Goal: Task Accomplishment & Management: Use online tool/utility

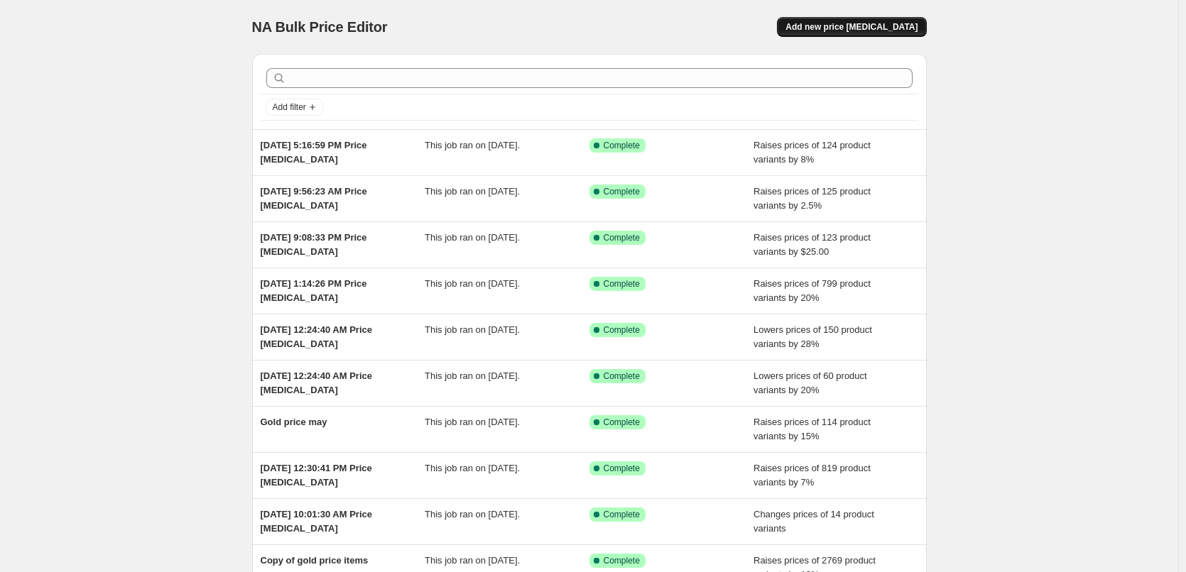
click at [879, 30] on span "Add new price [MEDICAL_DATA]" at bounding box center [852, 26] width 132 height 11
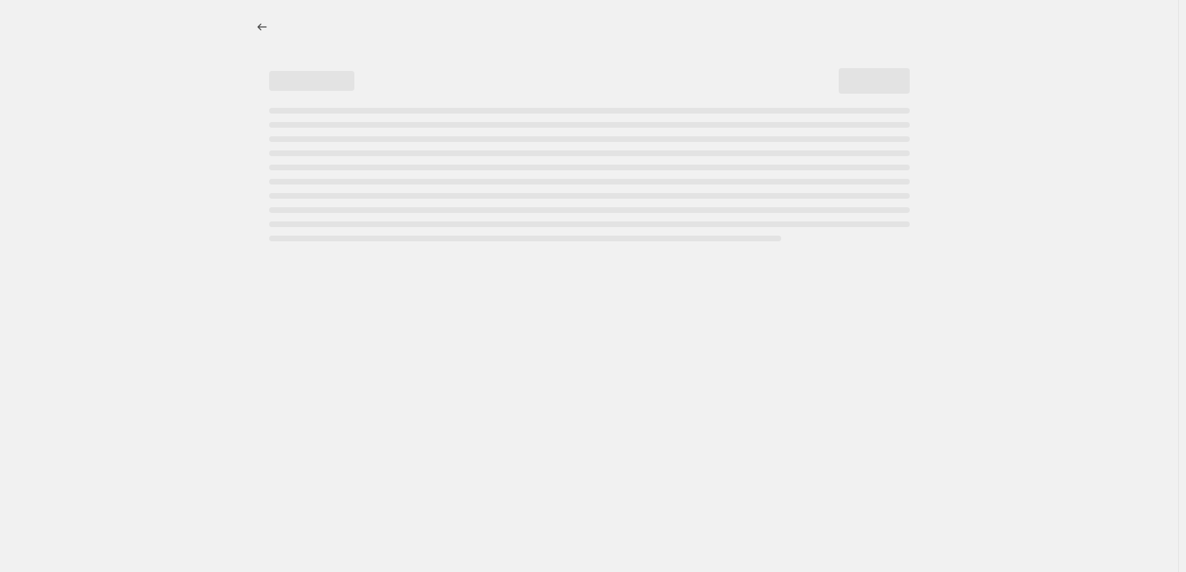
select select "percentage"
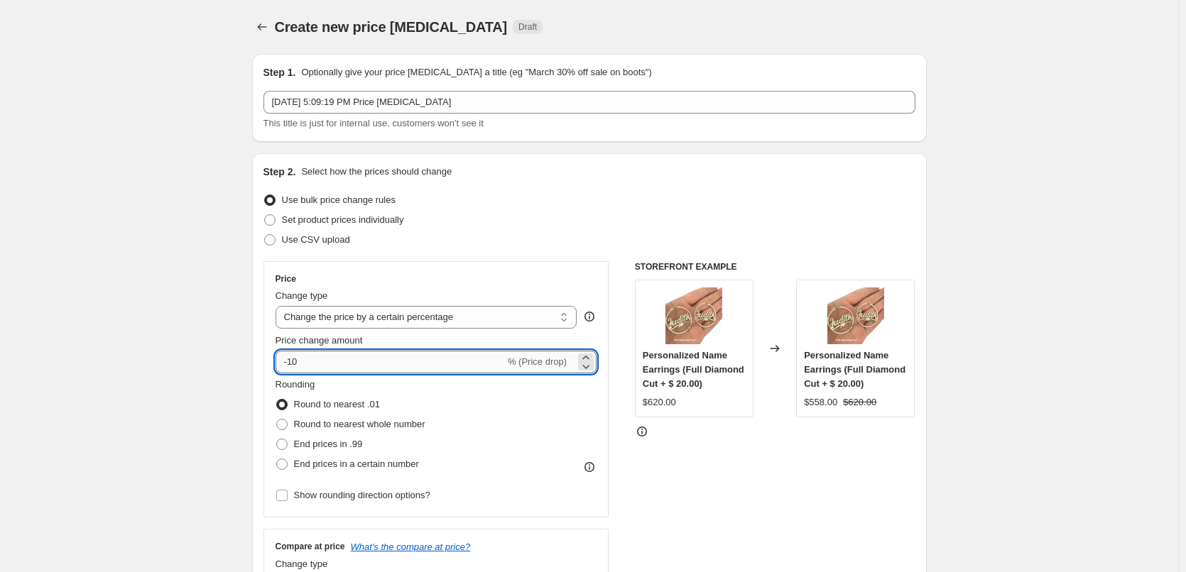
click at [296, 362] on input "-10" at bounding box center [390, 362] width 229 height 23
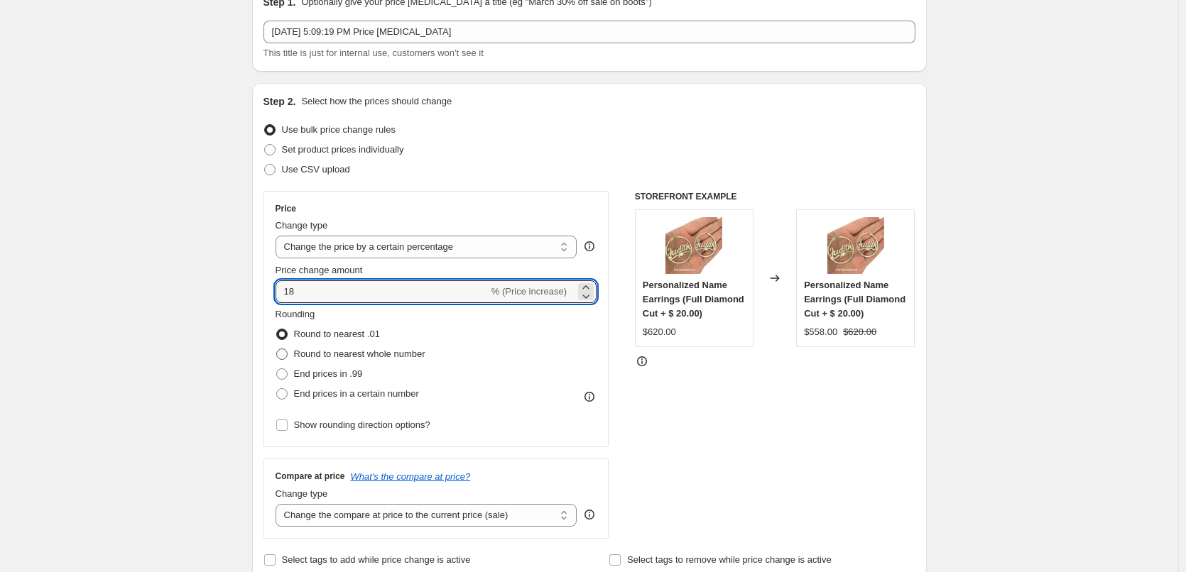
scroll to position [71, 0]
type input "18"
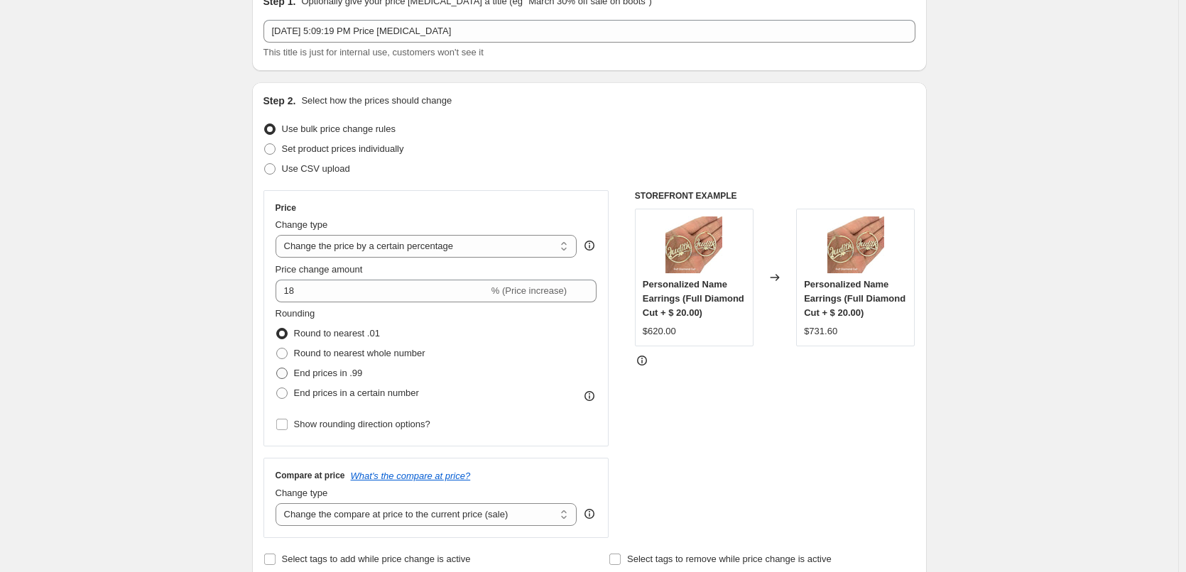
click at [288, 370] on span at bounding box center [281, 373] width 11 height 11
click at [277, 369] on input "End prices in .99" at bounding box center [276, 368] width 1 height 1
radio input "true"
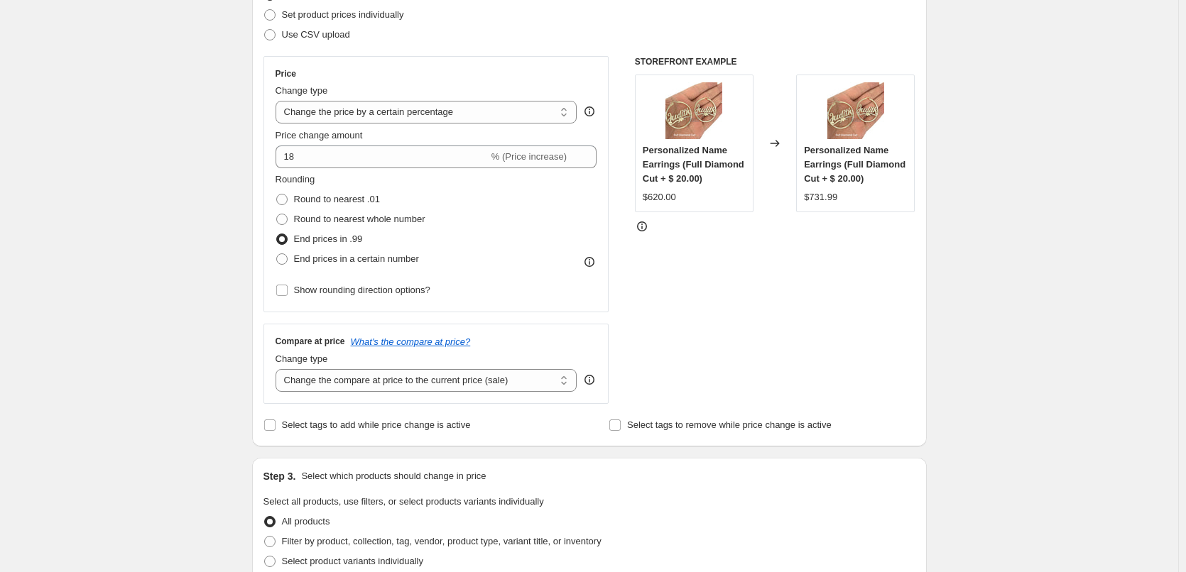
scroll to position [213, 0]
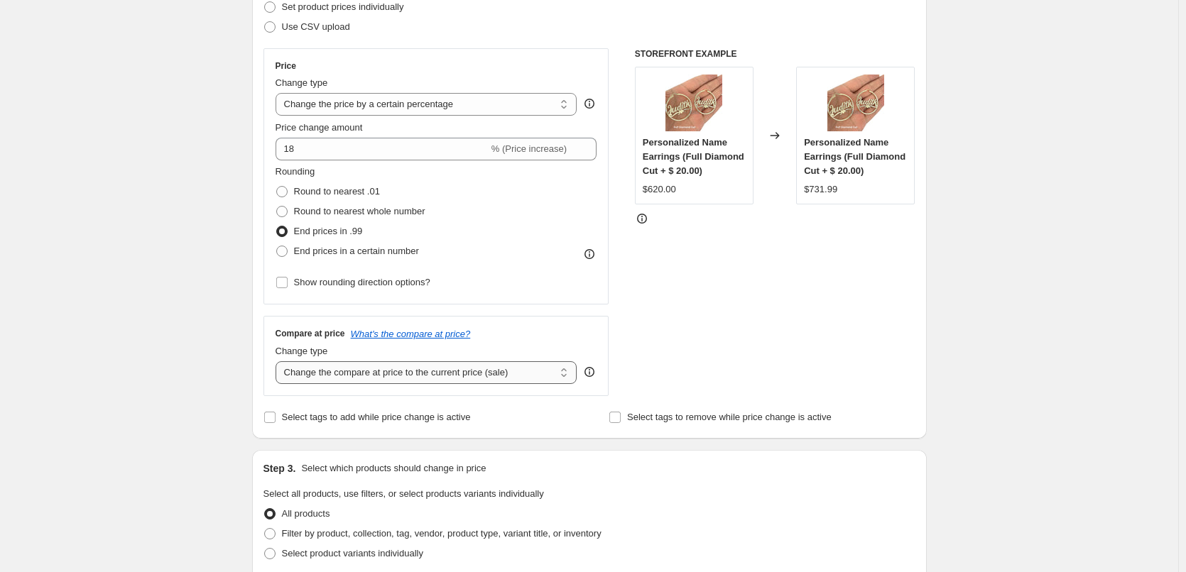
click at [379, 371] on select "Change the compare at price to the current price (sale) Change the compare at p…" at bounding box center [427, 373] width 302 height 23
select select "percentage"
click at [278, 362] on select "Change the compare at price to the current price (sale) Change the compare at p…" at bounding box center [427, 373] width 302 height 23
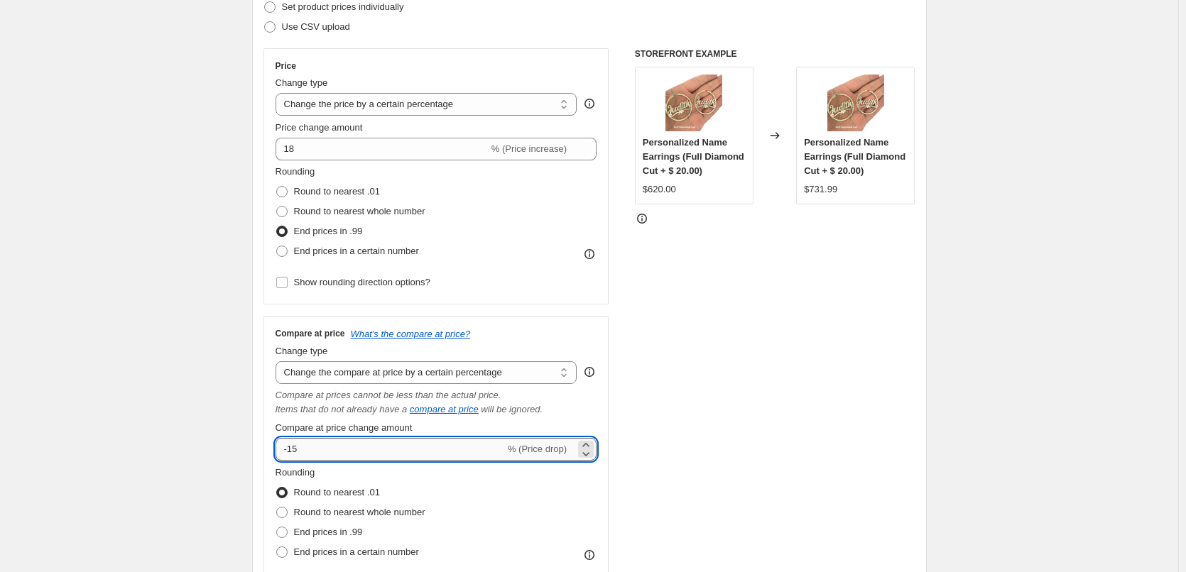
click at [343, 447] on input "-15" at bounding box center [390, 449] width 229 height 23
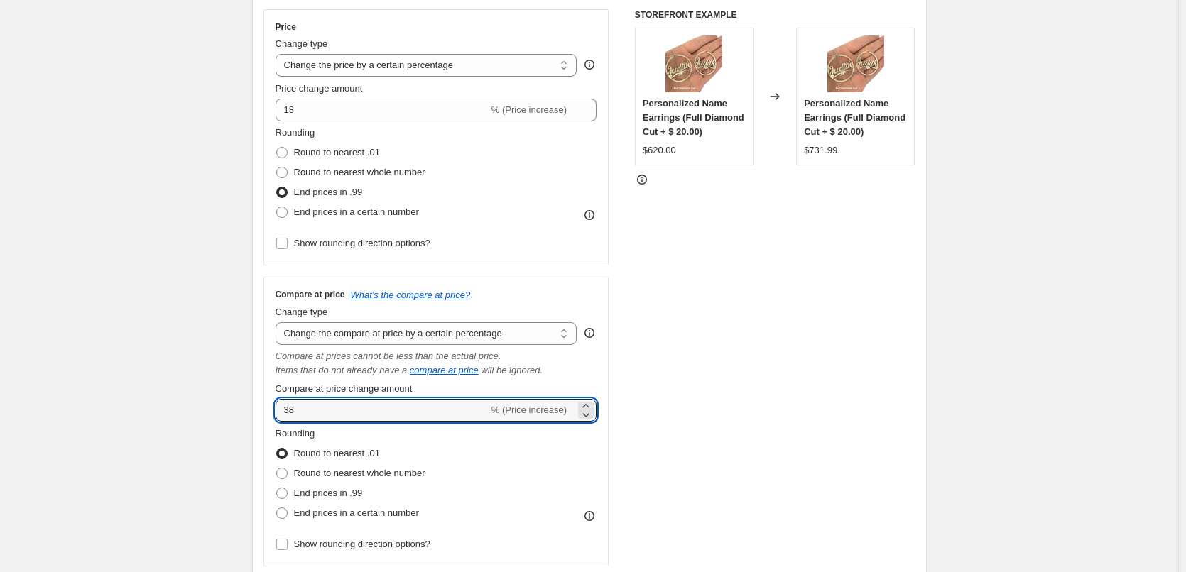
scroll to position [284, 0]
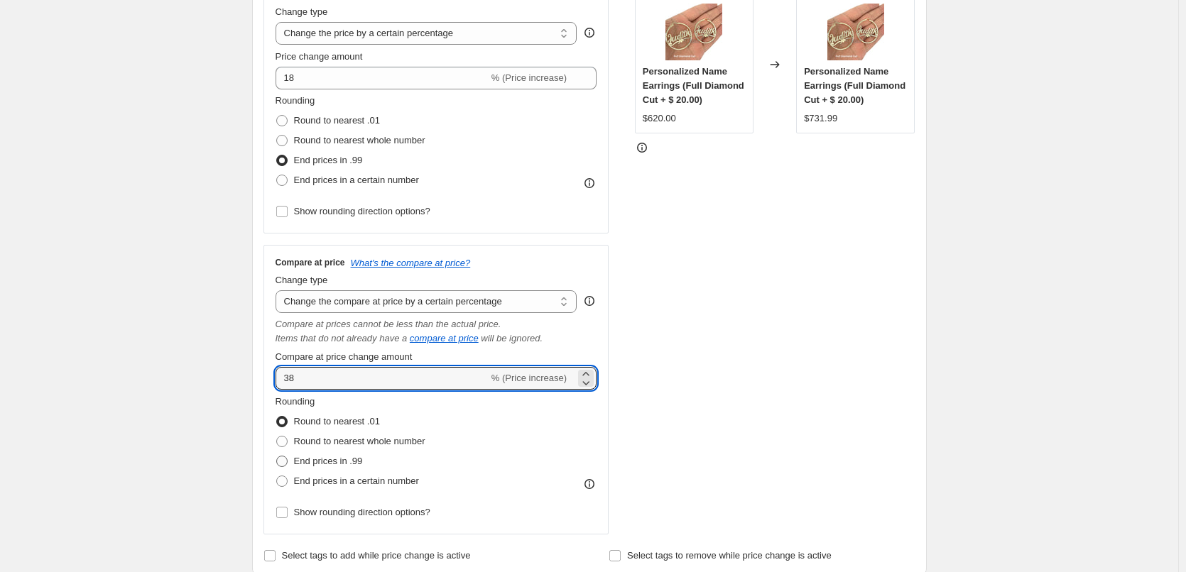
type input "38"
click at [283, 462] on span at bounding box center [281, 461] width 11 height 11
click at [277, 457] on input "End prices in .99" at bounding box center [276, 456] width 1 height 1
radio input "true"
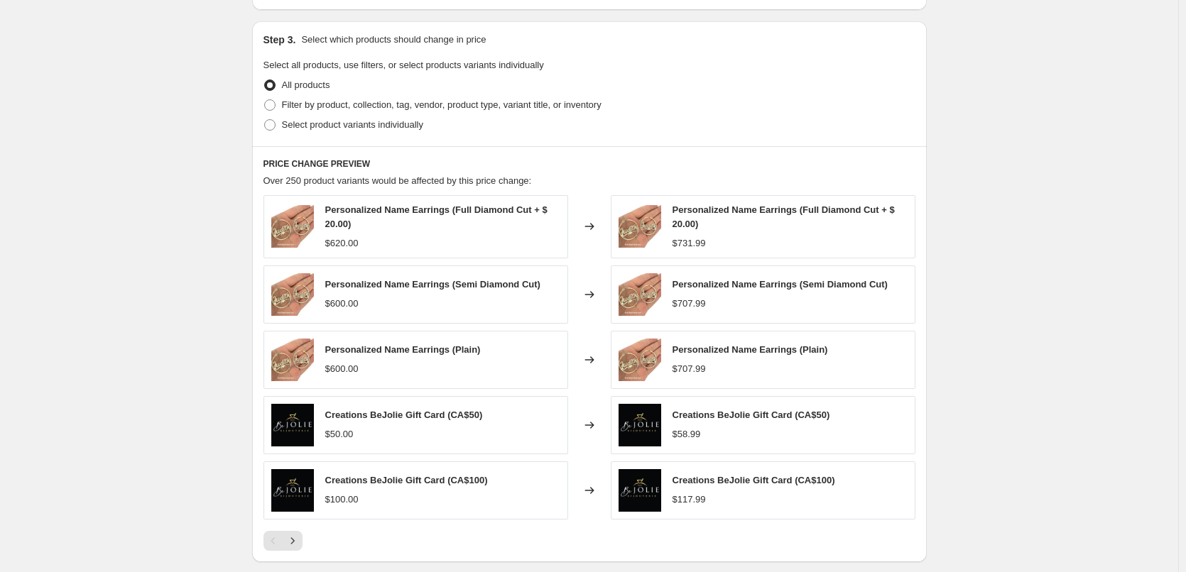
scroll to position [852, 0]
click at [331, 105] on span "Filter by product, collection, tag, vendor, product type, variant title, or inv…" at bounding box center [442, 104] width 320 height 11
click at [265, 99] on input "Filter by product, collection, tag, vendor, product type, variant title, or inv…" at bounding box center [264, 99] width 1 height 1
radio input "true"
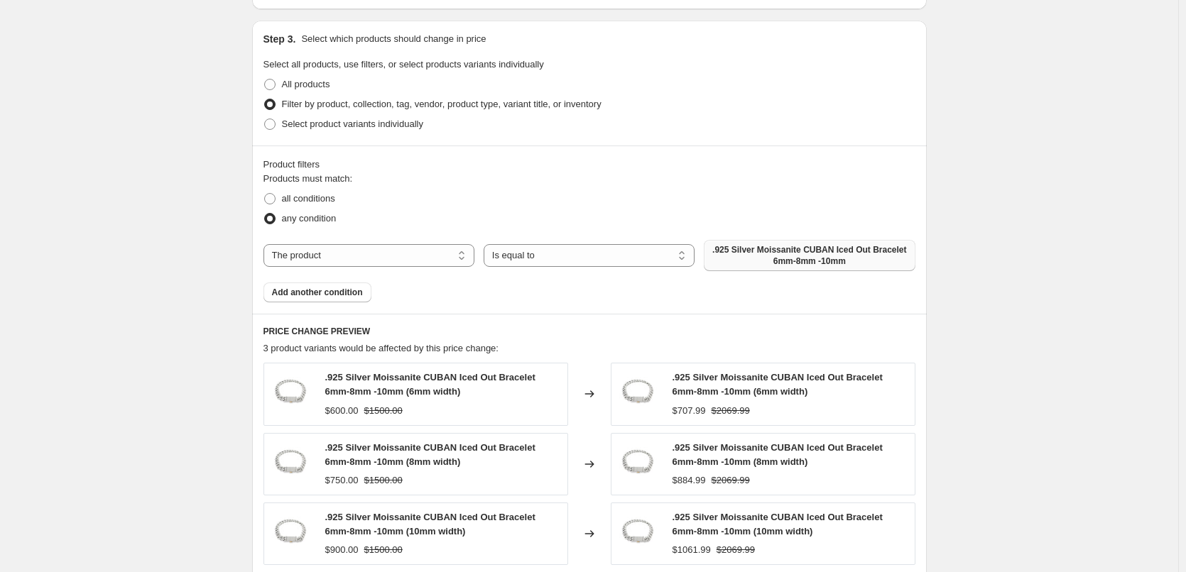
click at [879, 259] on span ".925 Silver Moissanite CUBAN Iced Out Bracelet 6mm-8mm -10mm" at bounding box center [809, 255] width 194 height 23
click at [389, 259] on select "The product The product's collection The product's tag The product's vendor The…" at bounding box center [369, 255] width 211 height 23
select select "collection"
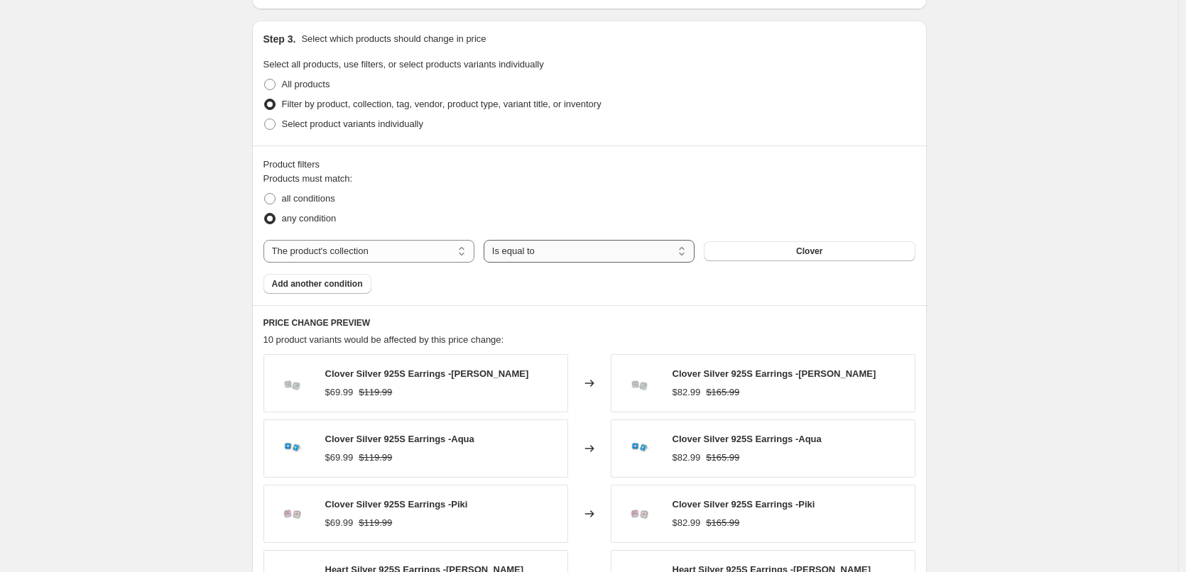
click at [602, 254] on select "Is equal to Is not equal to" at bounding box center [589, 251] width 211 height 23
click at [605, 219] on div "any condition" at bounding box center [590, 219] width 652 height 20
click at [868, 245] on button "Clover" at bounding box center [809, 251] width 211 height 20
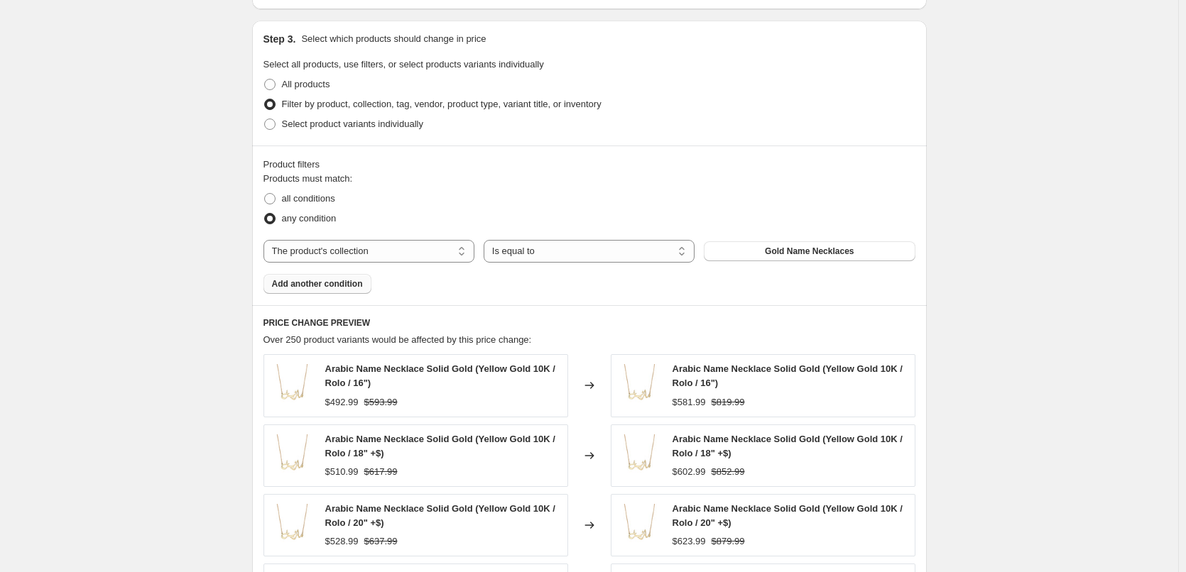
click at [307, 286] on span "Add another condition" at bounding box center [317, 283] width 91 height 11
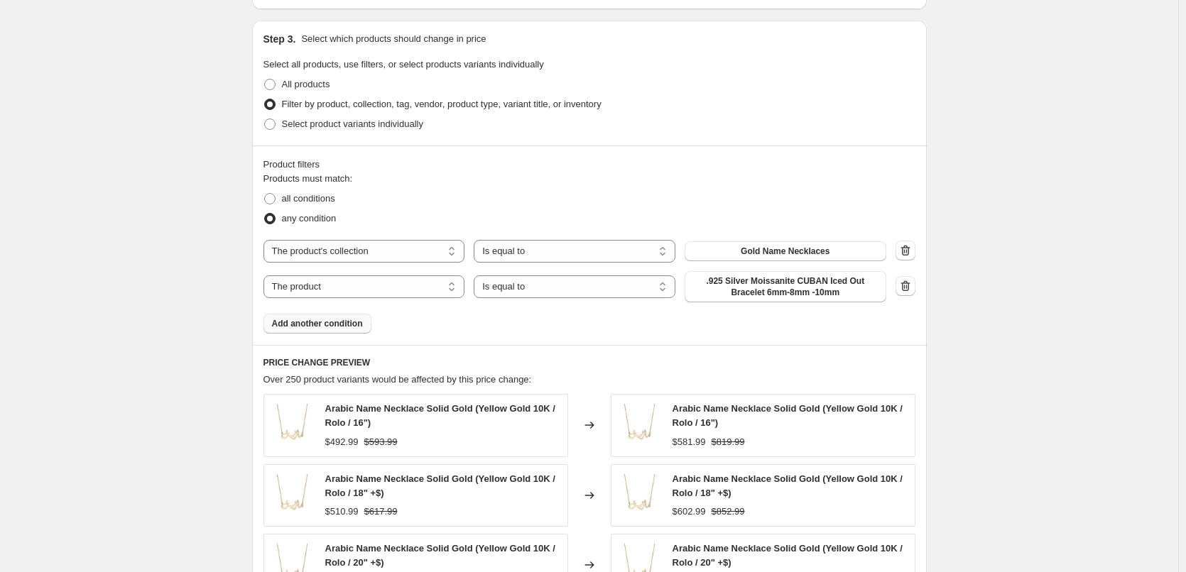
click at [332, 325] on span "Add another condition" at bounding box center [317, 323] width 91 height 11
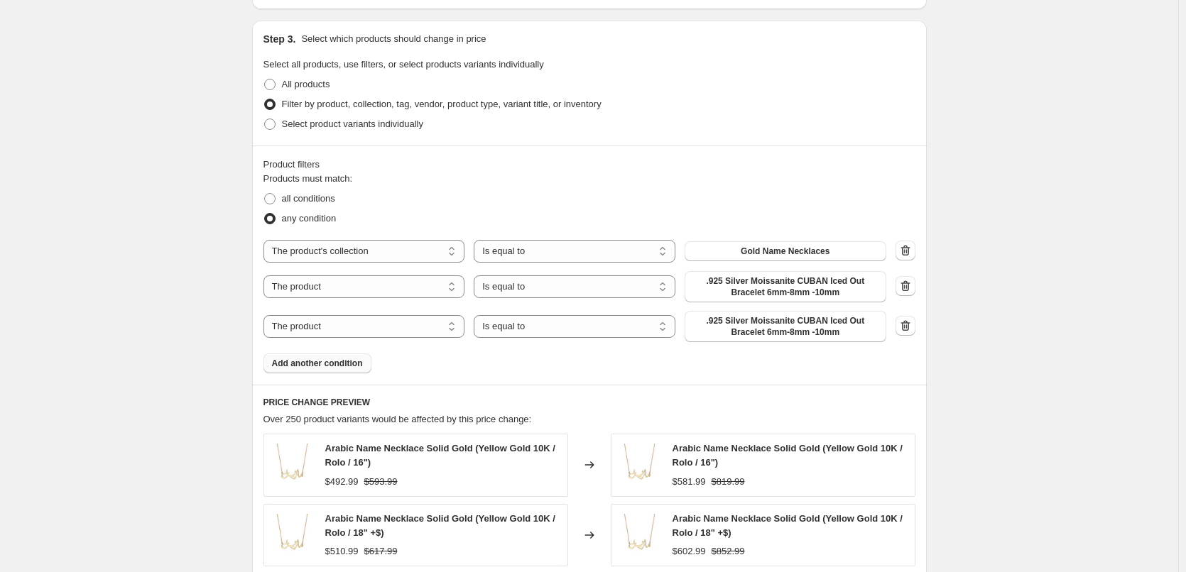
click at [328, 363] on span "Add another condition" at bounding box center [317, 363] width 91 height 11
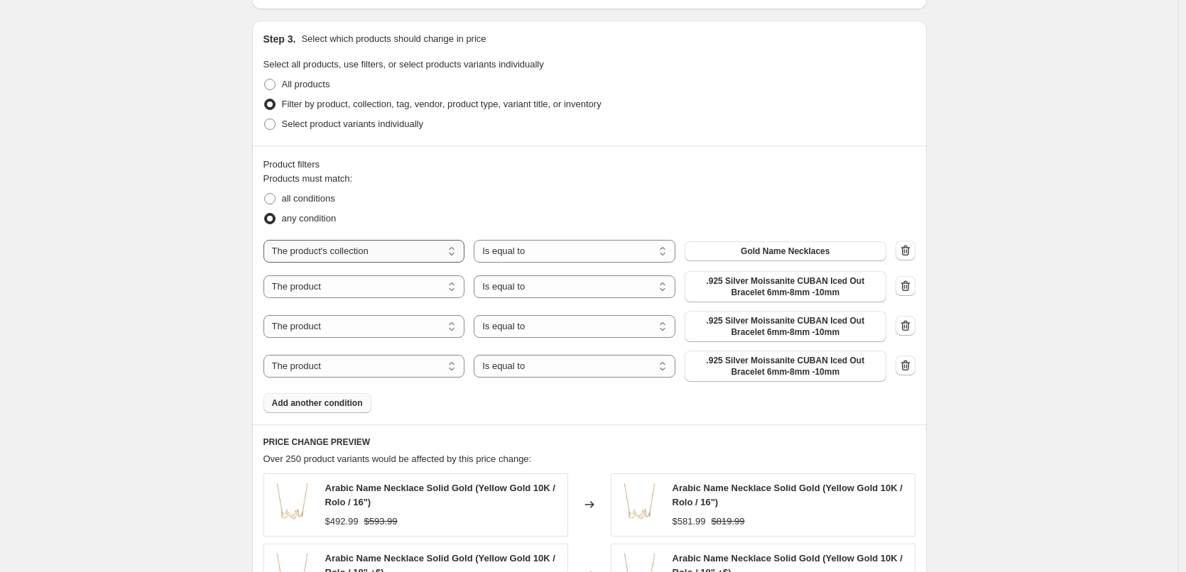
click at [375, 249] on select "The product The product's collection The product's tag The product's vendor The…" at bounding box center [365, 251] width 202 height 23
click at [490, 199] on div "all conditions" at bounding box center [590, 199] width 652 height 20
click at [384, 291] on select "The product The product's collection The product's tag The product's vendor The…" at bounding box center [365, 287] width 202 height 23
select select "collection"
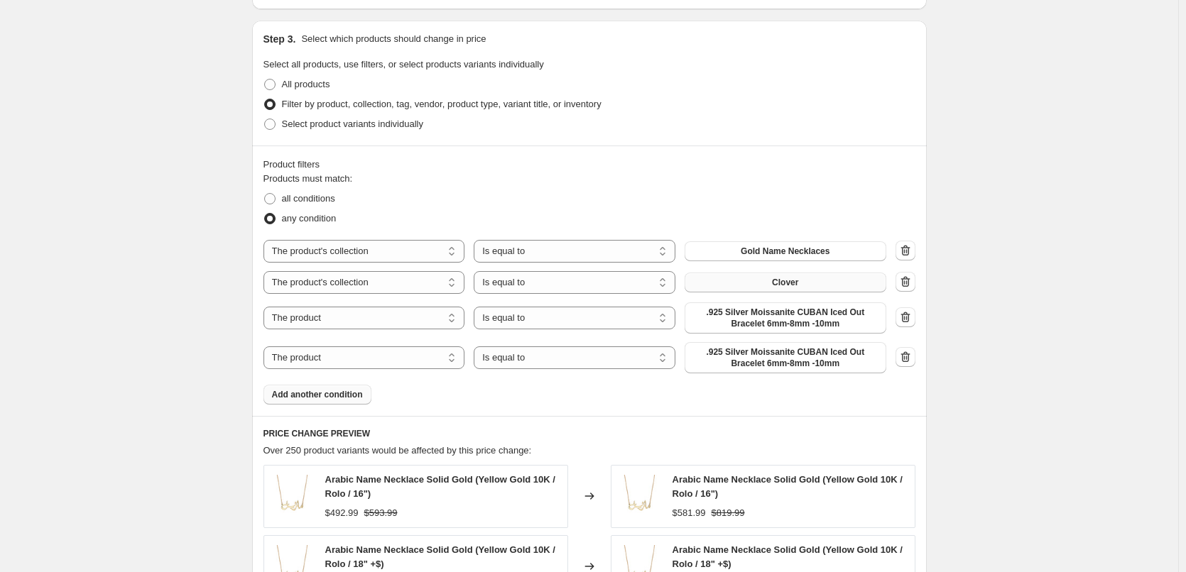
click at [816, 276] on button "Clover" at bounding box center [786, 283] width 202 height 20
click at [397, 322] on select "The product The product's collection The product's tag The product's vendor The…" at bounding box center [365, 318] width 202 height 23
select select "collection"
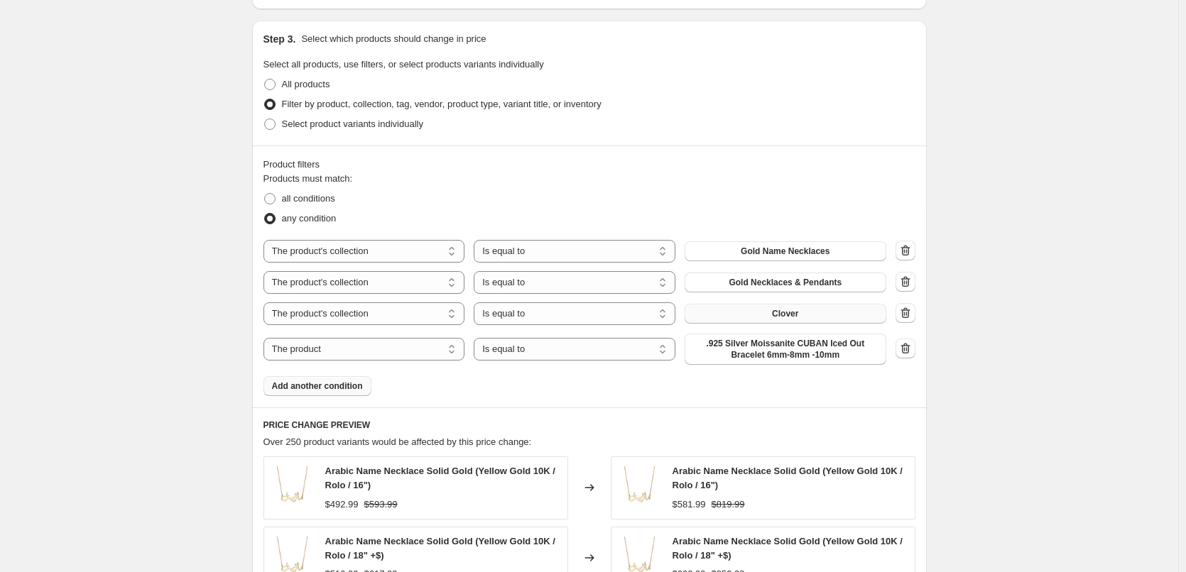
click at [768, 320] on button "Clover" at bounding box center [786, 314] width 202 height 20
click at [354, 352] on select "The product The product's collection The product's tag The product's vendor The…" at bounding box center [365, 349] width 202 height 23
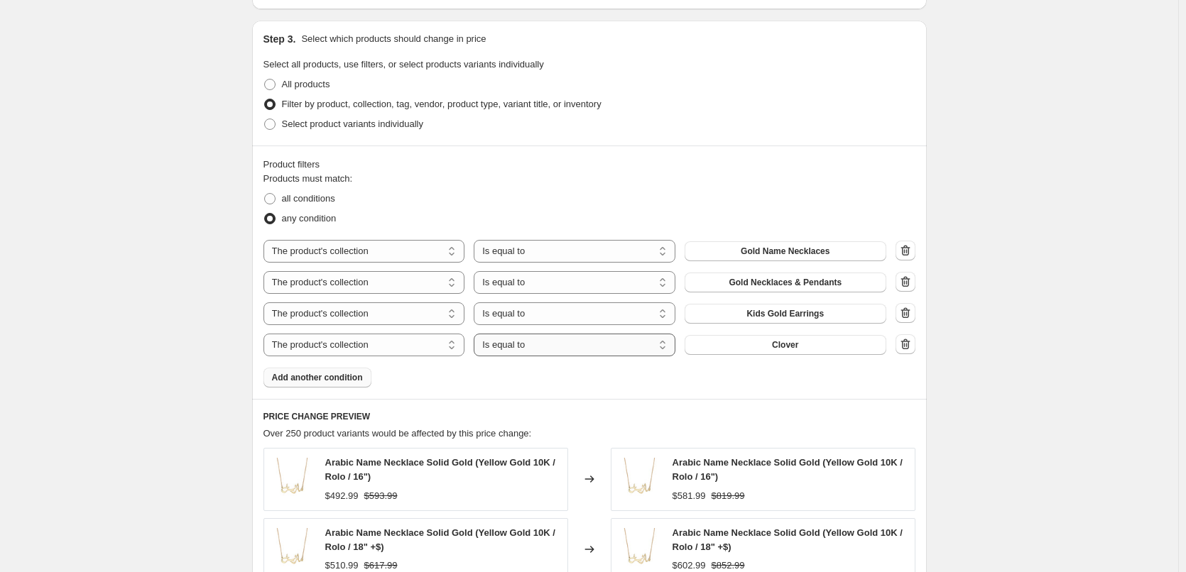
click at [529, 348] on select "Is equal to Is not equal to" at bounding box center [575, 345] width 202 height 23
click at [406, 344] on select "The product The product's collection The product's tag The product's vendor The…" at bounding box center [365, 345] width 202 height 23
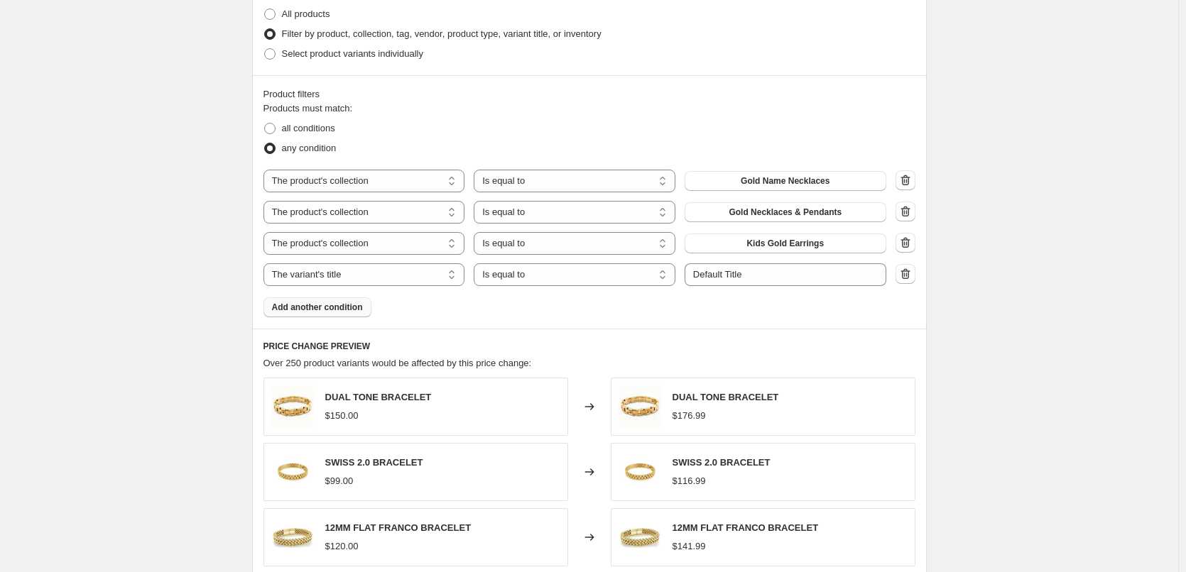
scroll to position [923, 0]
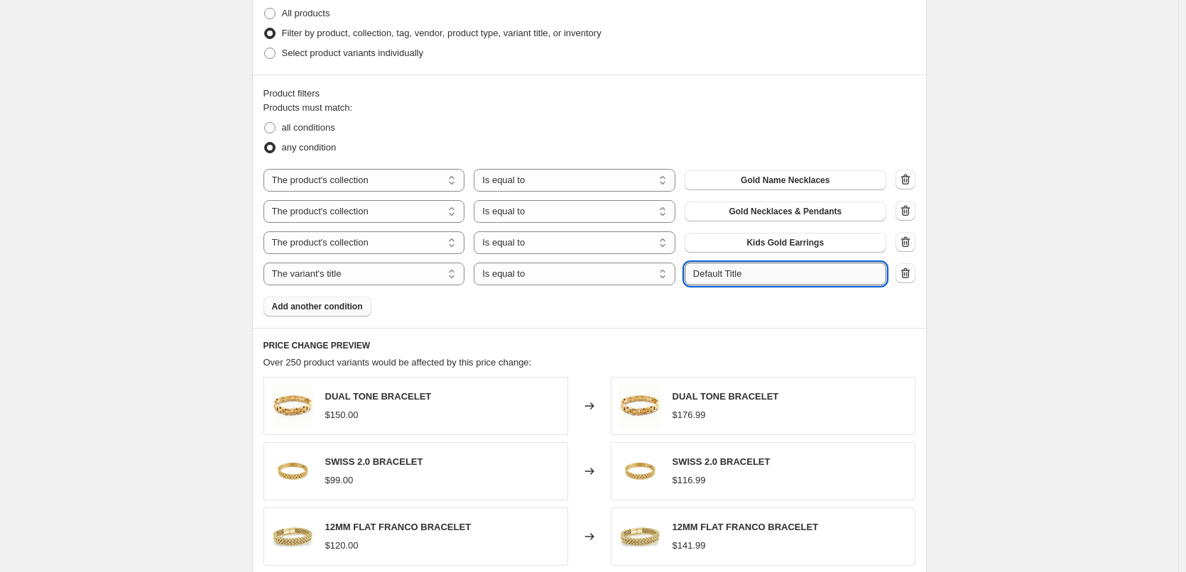
click at [714, 273] on input "Default Title" at bounding box center [786, 274] width 202 height 23
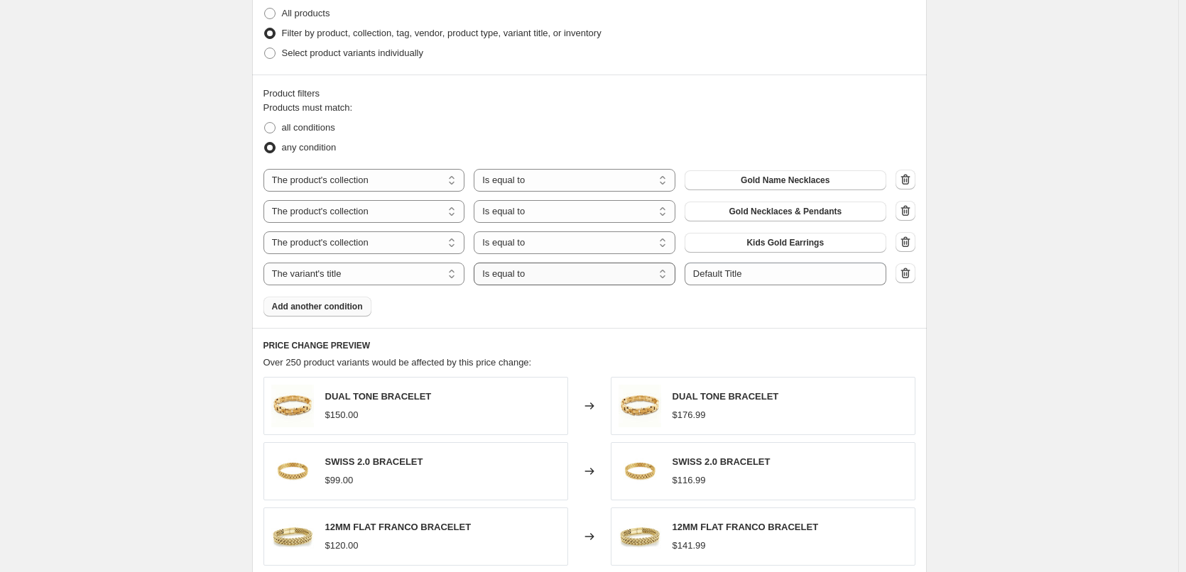
click at [547, 279] on select "Is equal to Is not equal to Contains" at bounding box center [575, 274] width 202 height 23
click at [384, 270] on select "The product The product's collection The product's tag The product's vendor The…" at bounding box center [365, 274] width 202 height 23
select select "collection"
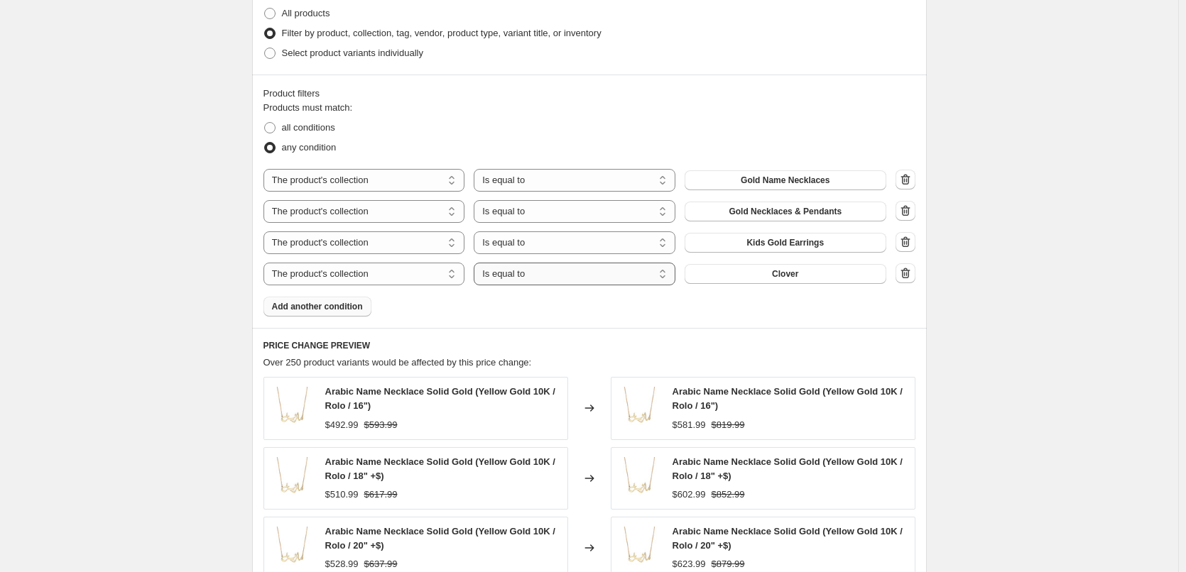
click at [516, 279] on select "Is equal to Is not equal to" at bounding box center [575, 274] width 202 height 23
click at [532, 275] on select "Is equal to Is not equal to" at bounding box center [575, 274] width 202 height 23
click at [766, 277] on button "Clover" at bounding box center [786, 274] width 202 height 20
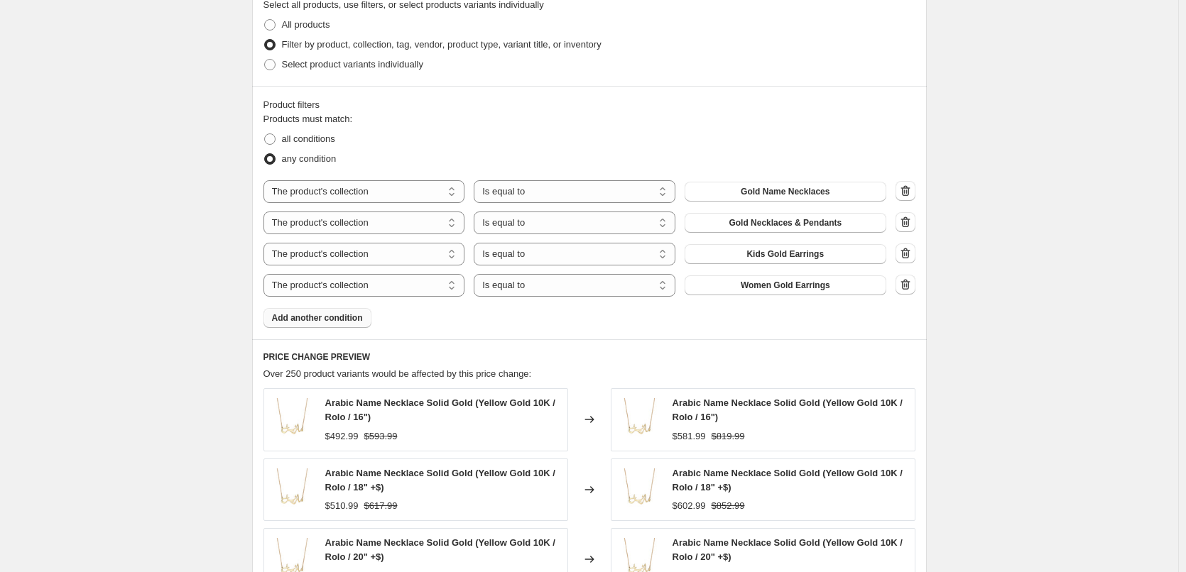
scroll to position [908, 0]
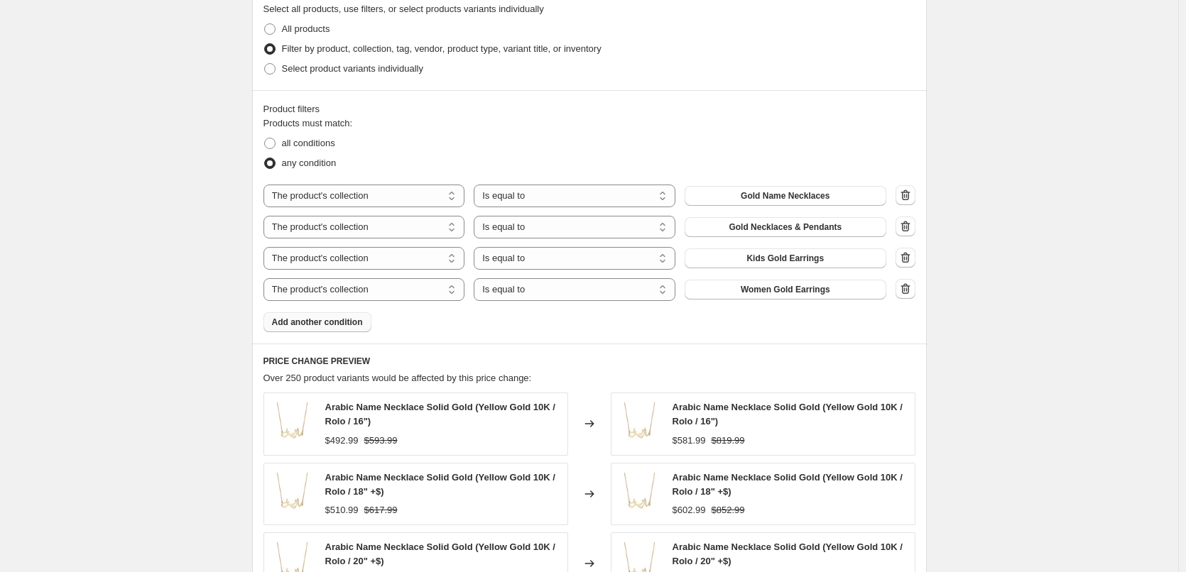
click at [336, 329] on button "Add another condition" at bounding box center [318, 323] width 108 height 20
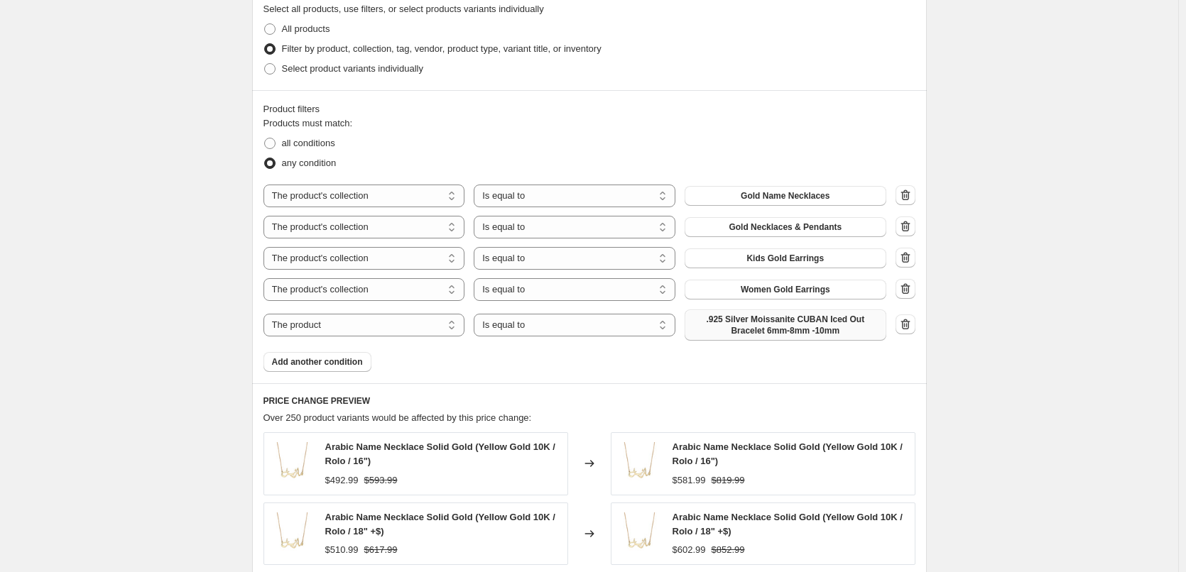
click at [835, 322] on span ".925 Silver Moissanite CUBAN Iced Out Bracelet 6mm-8mm -10mm" at bounding box center [785, 325] width 185 height 23
click at [362, 327] on select "The product The product's collection The product's tag The product's vendor The…" at bounding box center [365, 325] width 202 height 23
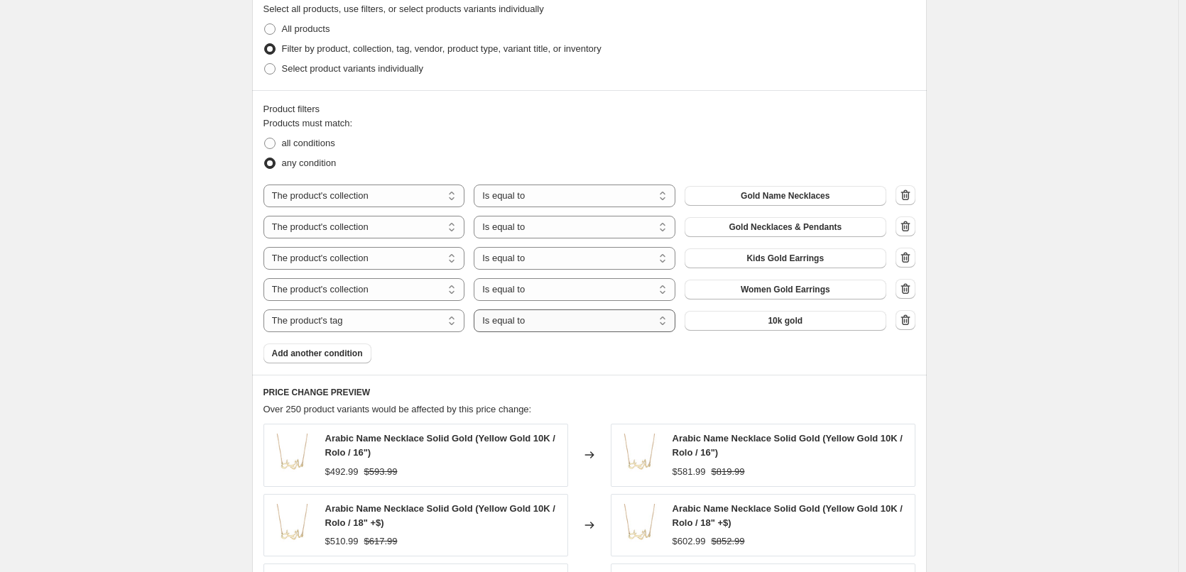
click at [535, 320] on select "Is equal to Is not equal to" at bounding box center [575, 321] width 202 height 23
click at [477, 310] on select "Is equal to Is not equal to" at bounding box center [575, 321] width 202 height 23
click at [765, 322] on button "10k gold" at bounding box center [786, 321] width 202 height 20
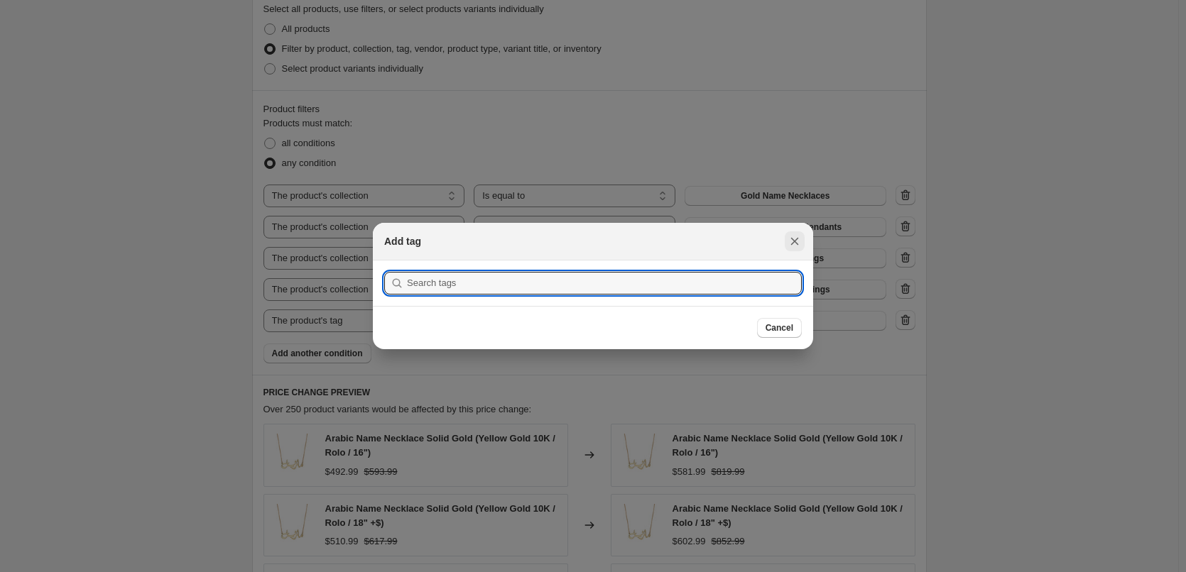
click at [791, 234] on button "Close" at bounding box center [795, 242] width 20 height 20
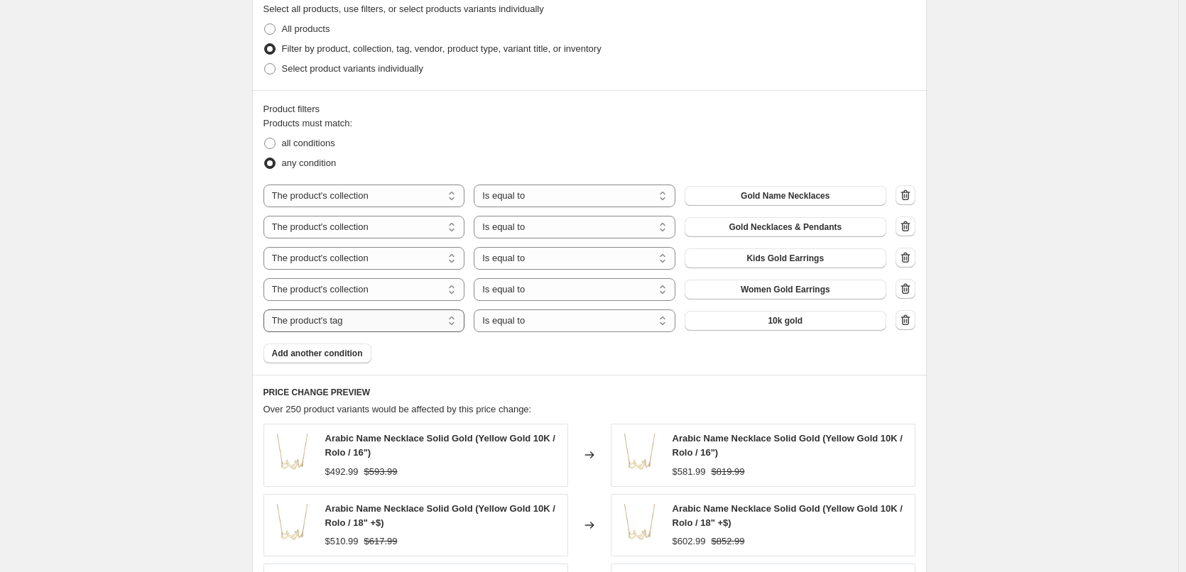
click at [334, 324] on select "The product The product's collection The product's tag The product's vendor The…" at bounding box center [365, 321] width 202 height 23
click at [531, 356] on div "Products must match: all conditions any condition The product The product's col…" at bounding box center [590, 239] width 652 height 247
click at [560, 317] on select "Is equal to Is not equal to" at bounding box center [575, 321] width 202 height 23
click at [420, 323] on select "The product The product's collection The product's tag The product's vendor The…" at bounding box center [365, 321] width 202 height 23
select select "collection"
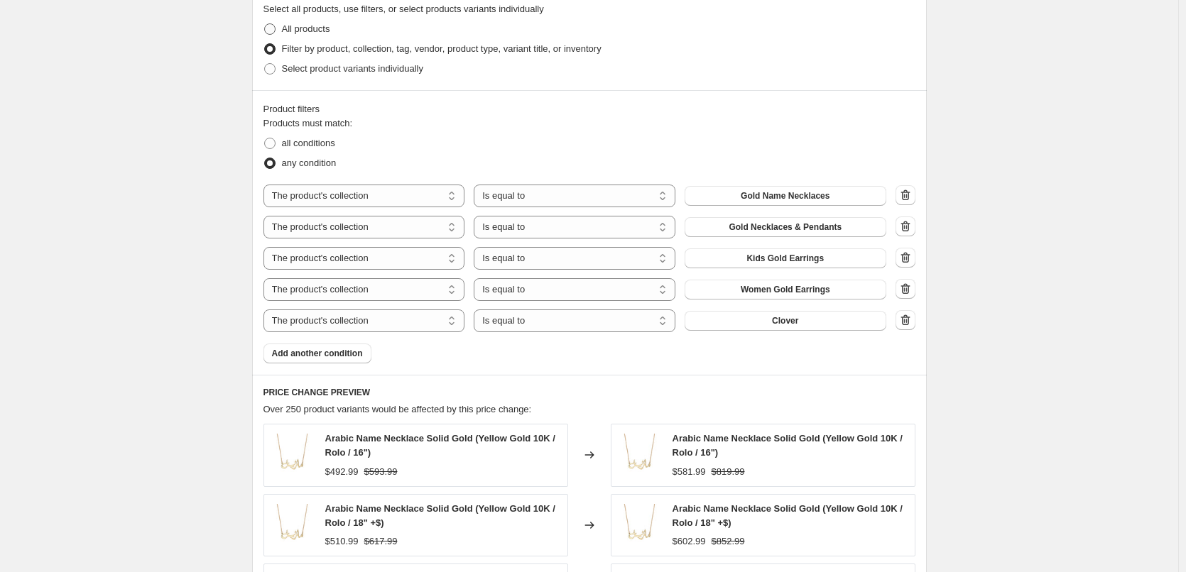
click at [292, 23] on span "All products" at bounding box center [306, 28] width 48 height 11
click at [265, 23] on input "All products" at bounding box center [264, 23] width 1 height 1
radio input "true"
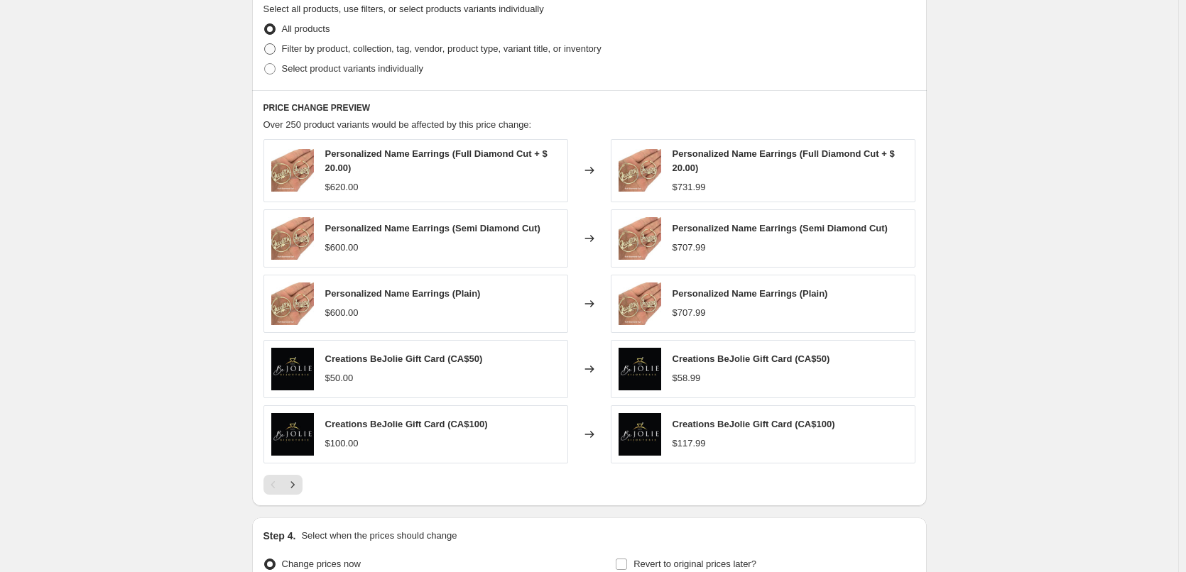
click at [290, 47] on span "Filter by product, collection, tag, vendor, product type, variant title, or inv…" at bounding box center [442, 48] width 320 height 11
click at [265, 44] on input "Filter by product, collection, tag, vendor, product type, variant title, or inv…" at bounding box center [264, 43] width 1 height 1
radio input "true"
select select "collection"
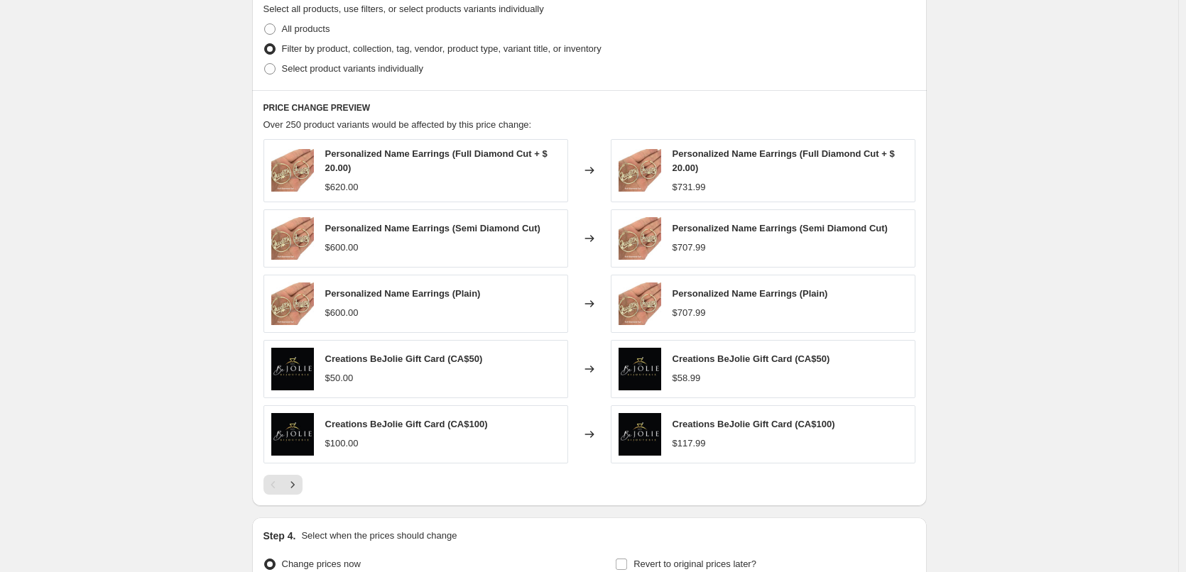
select select "collection"
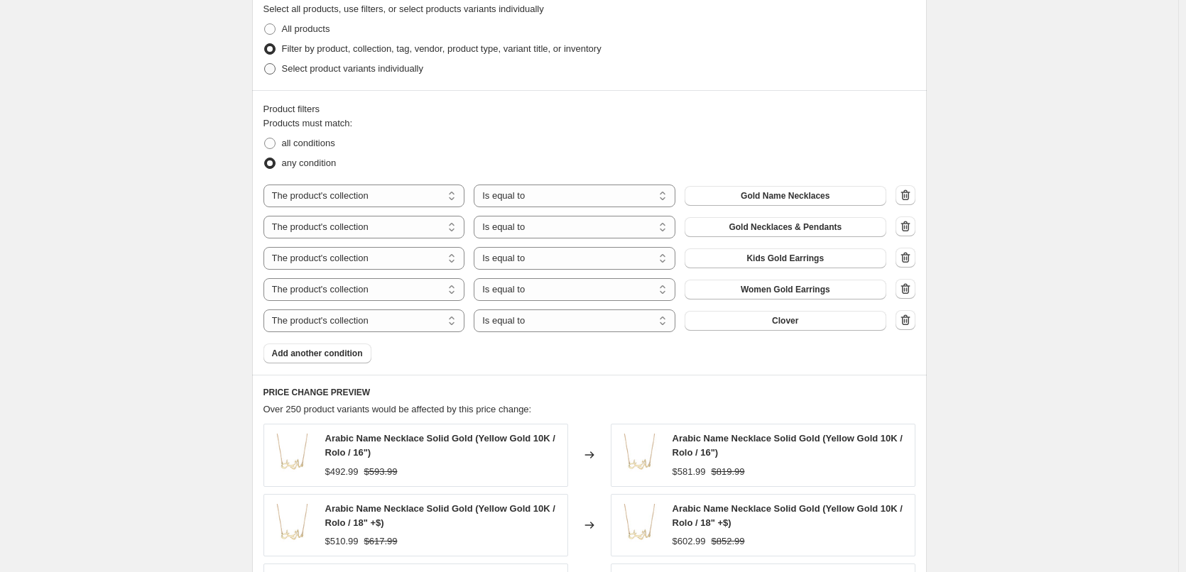
click at [296, 69] on span "Select product variants individually" at bounding box center [352, 68] width 141 height 11
click at [265, 64] on input "Select product variants individually" at bounding box center [264, 63] width 1 height 1
radio input "true"
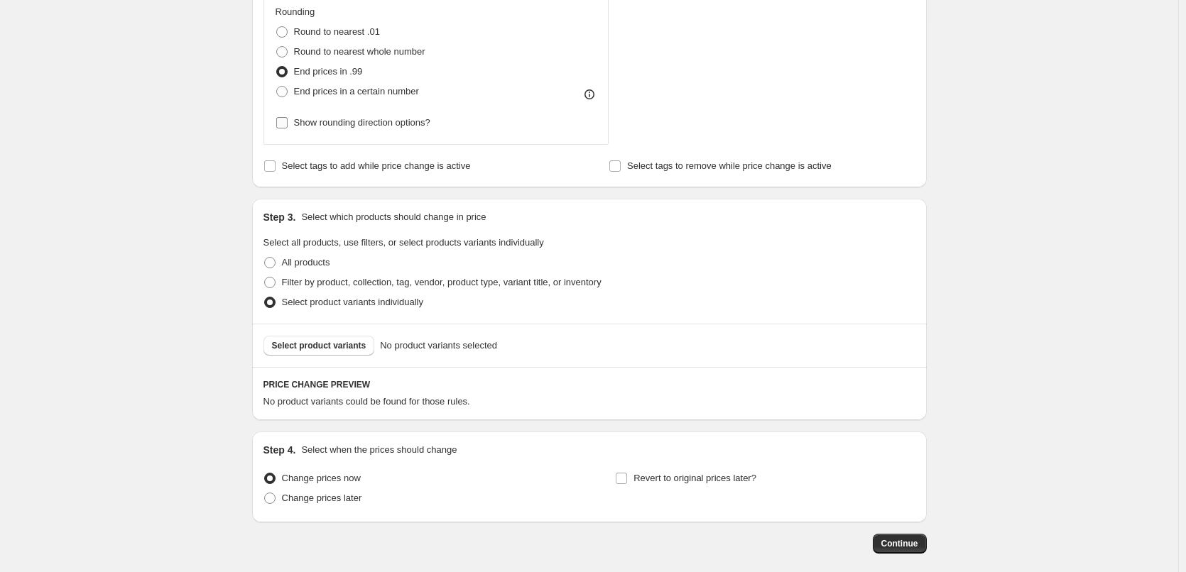
scroll to position [743, 0]
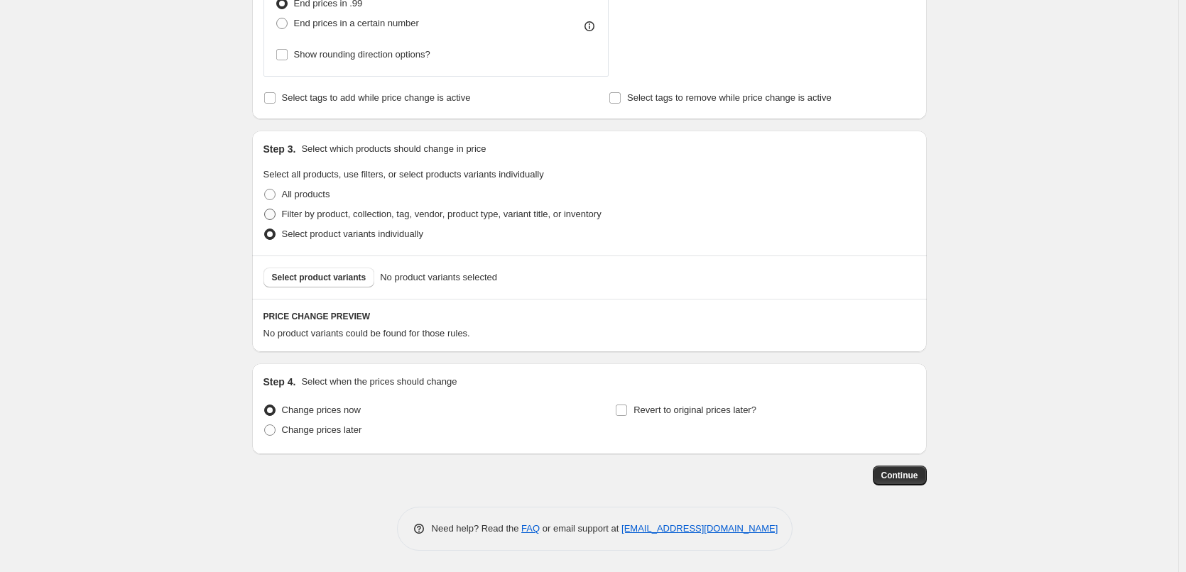
click at [310, 219] on span "Filter by product, collection, tag, vendor, product type, variant title, or inv…" at bounding box center [442, 214] width 320 height 11
click at [265, 210] on input "Filter by product, collection, tag, vendor, product type, variant title, or inv…" at bounding box center [264, 209] width 1 height 1
radio input "true"
select select "collection"
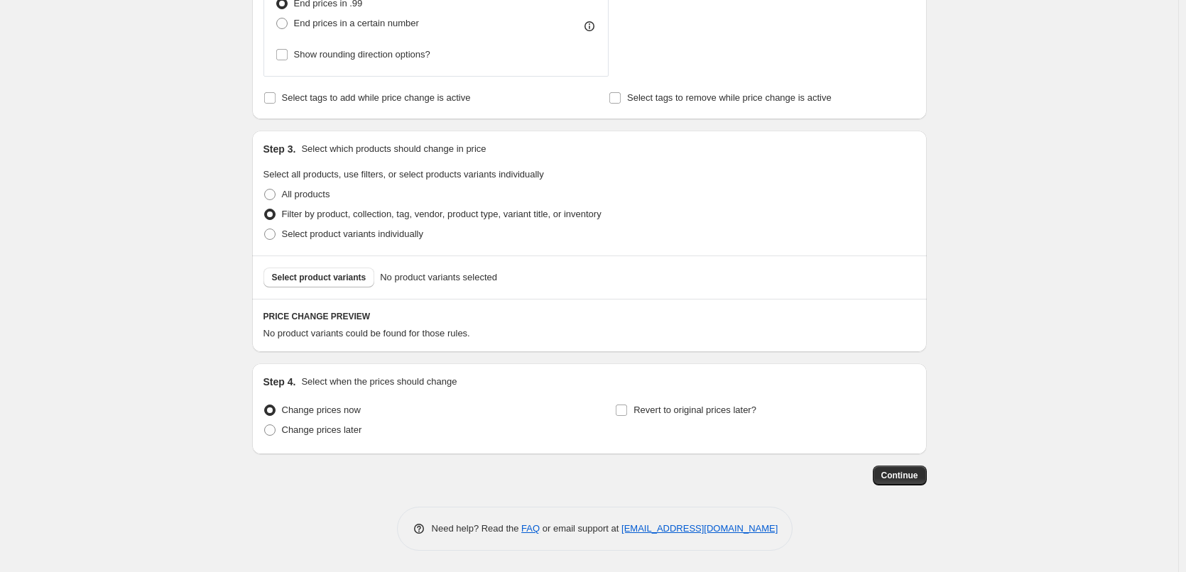
select select "collection"
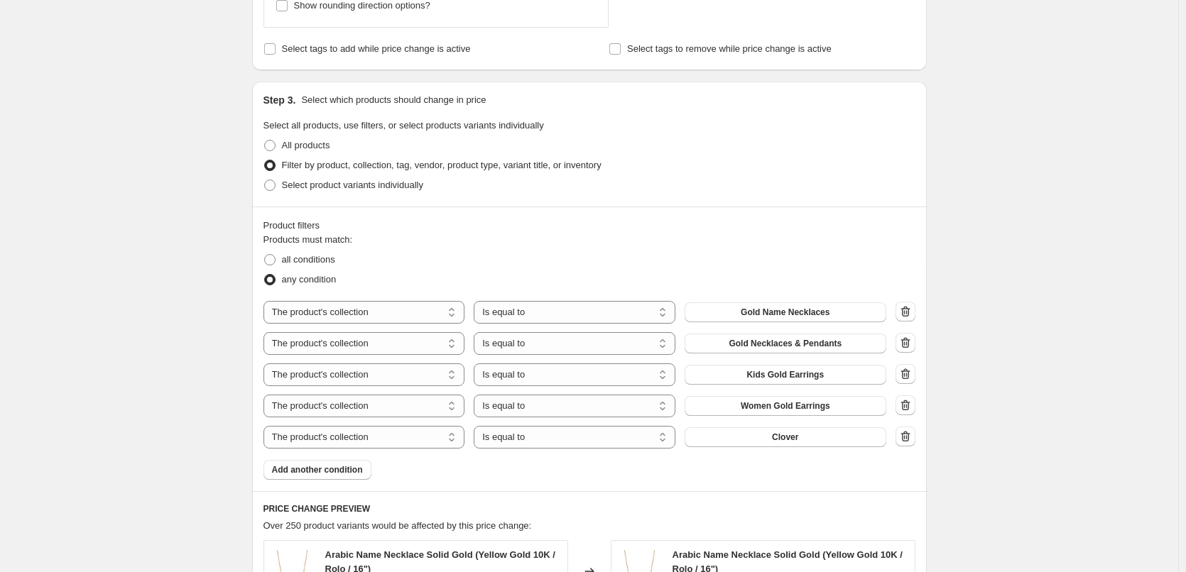
scroll to position [885, 0]
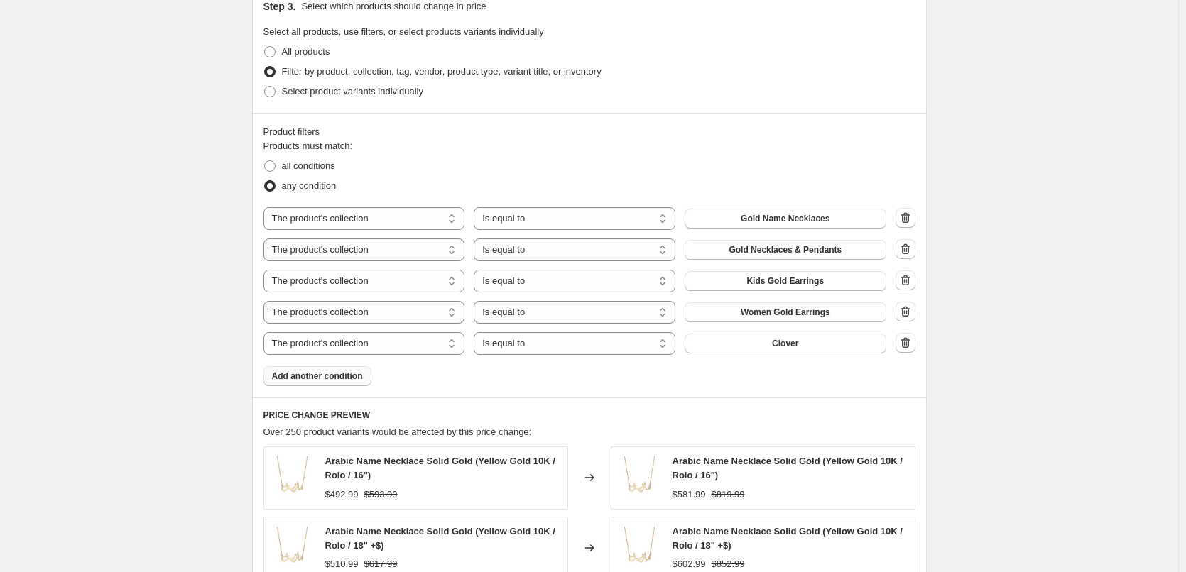
click at [345, 384] on button "Add another condition" at bounding box center [318, 376] width 108 height 20
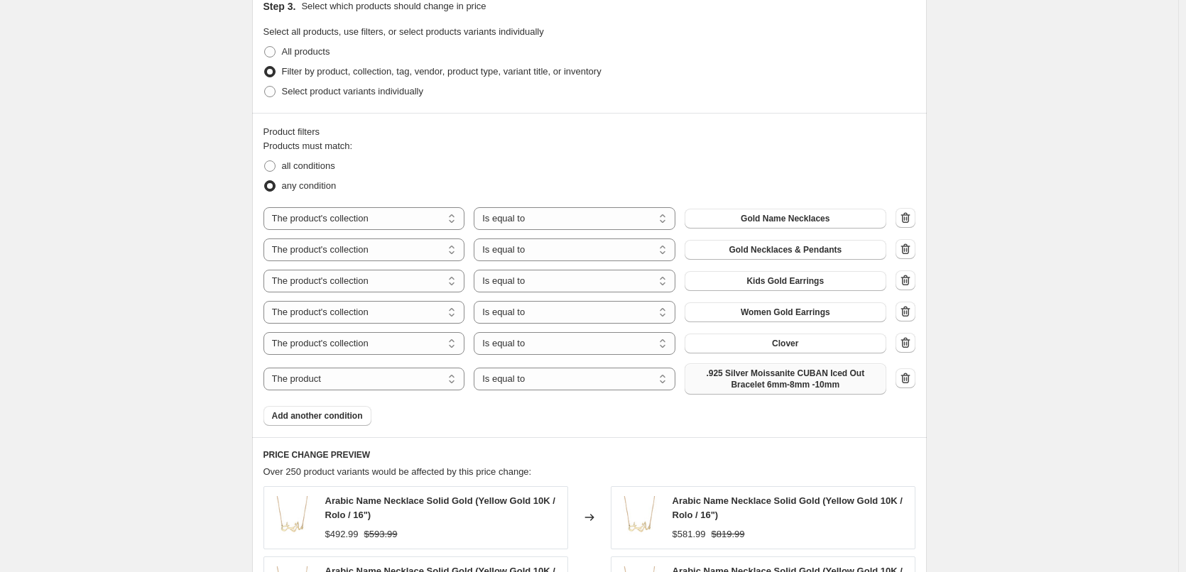
click at [812, 392] on button ".925 Silver Moissanite CUBAN Iced Out Bracelet 6mm-8mm -10mm" at bounding box center [786, 379] width 202 height 31
click at [336, 381] on select "The product The product's collection The product's tag The product's vendor The…" at bounding box center [365, 379] width 202 height 23
select select "collection"
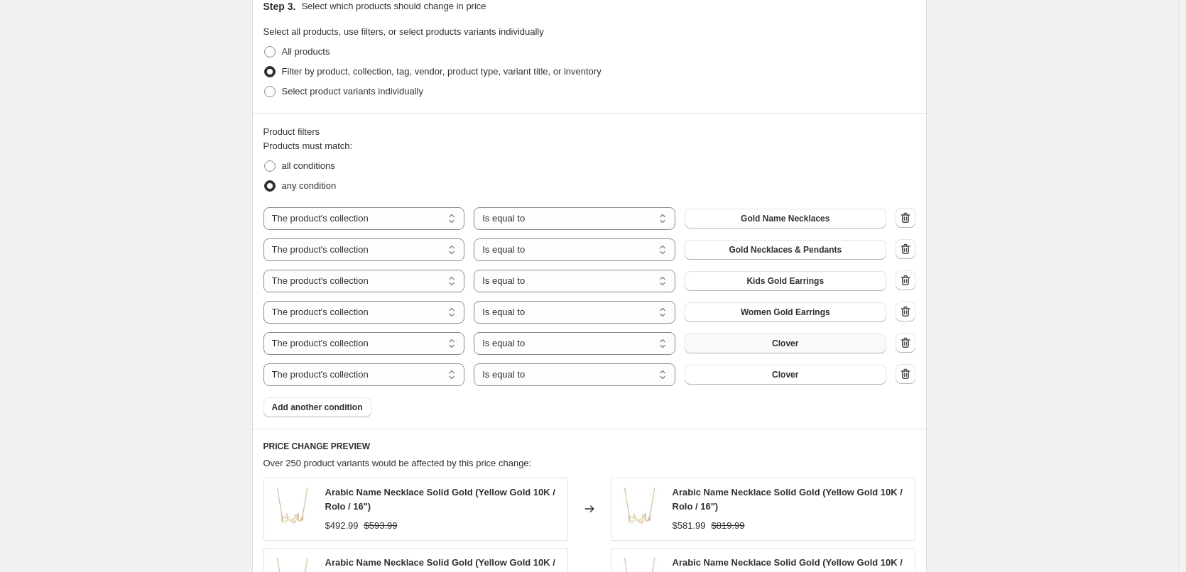
click at [808, 342] on button "Clover" at bounding box center [786, 344] width 202 height 20
click at [775, 374] on button "Clover" at bounding box center [786, 375] width 202 height 20
click at [355, 405] on span "Add another condition" at bounding box center [317, 407] width 91 height 11
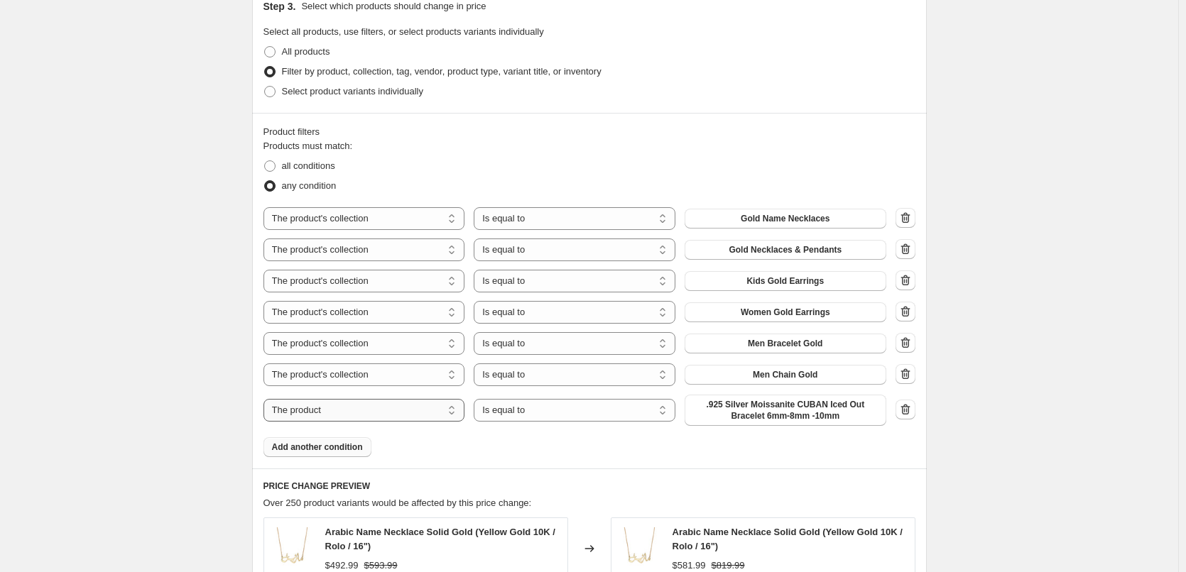
click at [371, 412] on select "The product The product's collection The product's tag The product's vendor The…" at bounding box center [365, 410] width 202 height 23
select select "collection"
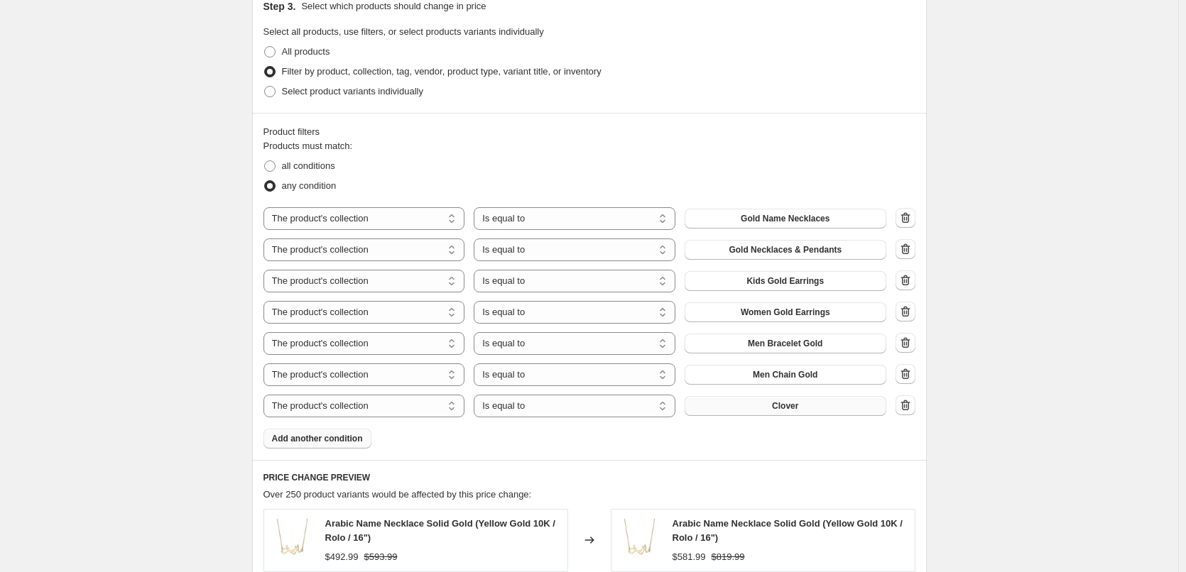
click at [810, 407] on button "Clover" at bounding box center [786, 406] width 202 height 20
click at [315, 429] on button "Add another condition" at bounding box center [318, 439] width 108 height 20
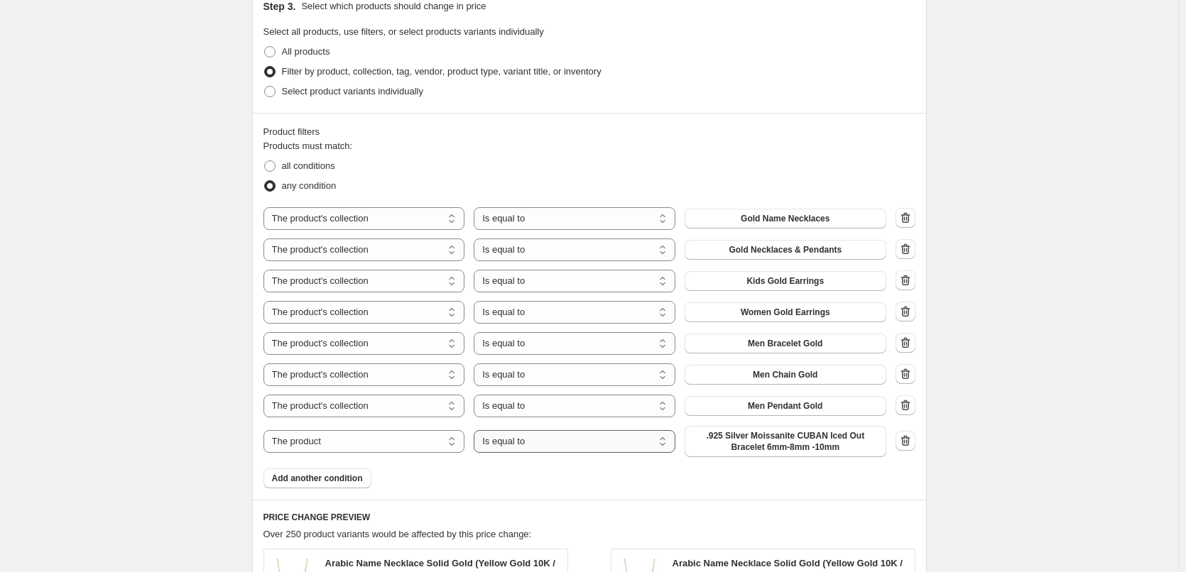
click at [589, 442] on select "Is equal to Is not equal to" at bounding box center [575, 441] width 202 height 23
click at [477, 430] on select "Is equal to Is not equal to" at bounding box center [575, 441] width 202 height 23
click at [367, 443] on select "The product The product's collection The product's tag The product's vendor The…" at bounding box center [365, 441] width 202 height 23
select select "collection"
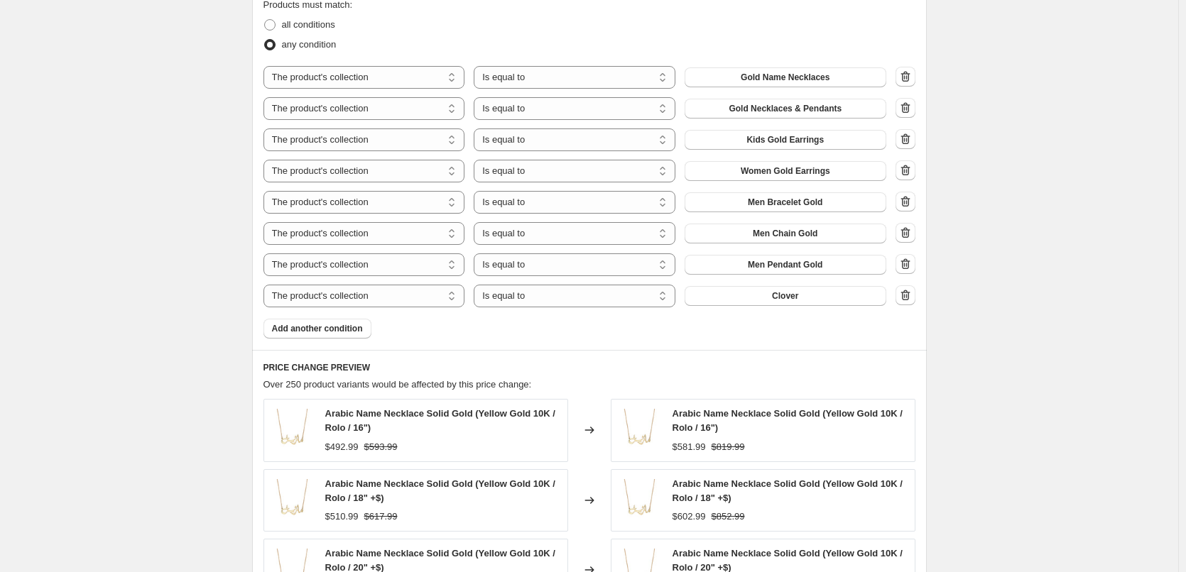
scroll to position [1027, 0]
click at [805, 291] on button "Clover" at bounding box center [786, 296] width 202 height 20
click at [342, 327] on span "Add another condition" at bounding box center [317, 327] width 91 height 11
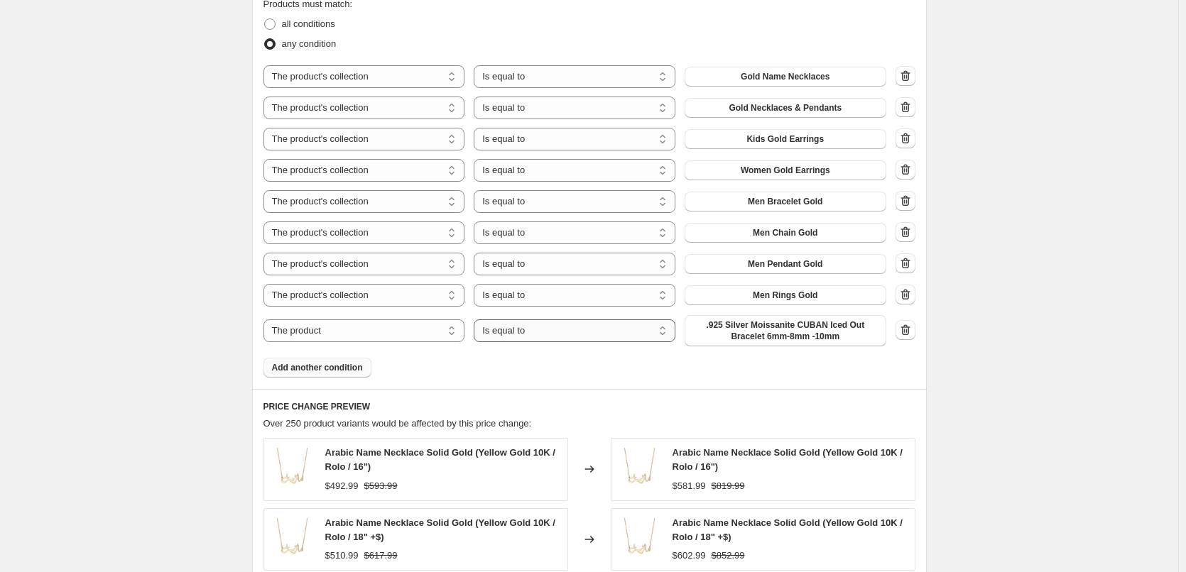
click at [579, 336] on select "Is equal to Is not equal to" at bounding box center [575, 331] width 202 height 23
click at [382, 315] on div "The product The product's collection The product's tag The product's vendor The…" at bounding box center [575, 330] width 623 height 31
click at [382, 325] on select "The product The product's collection The product's tag The product's vendor The…" at bounding box center [365, 331] width 202 height 23
select select "collection"
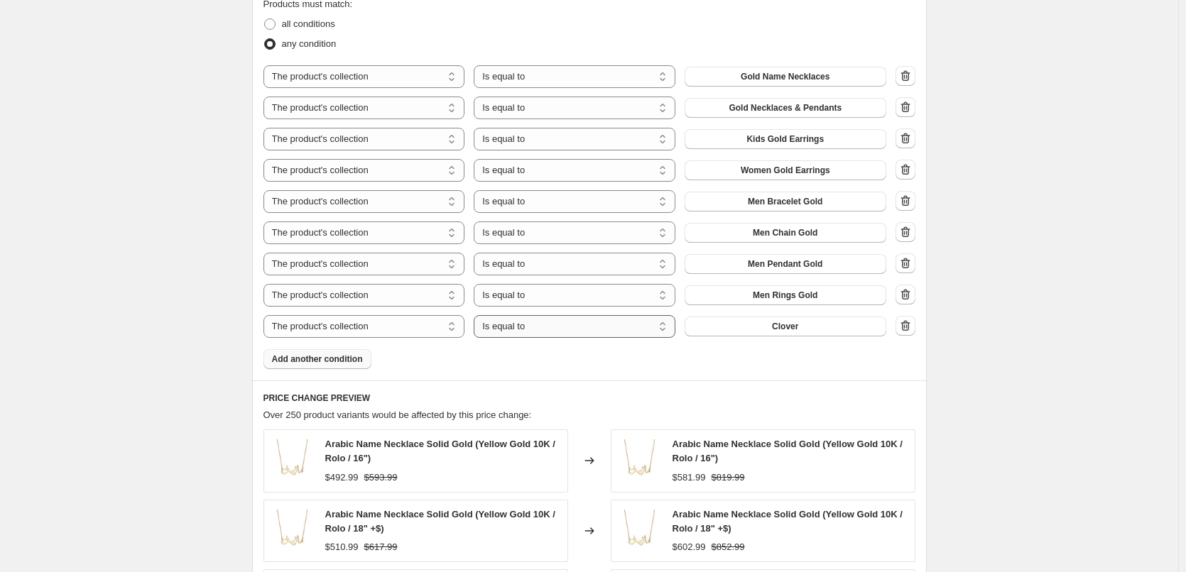
click at [550, 331] on select "Is equal to Is not equal to" at bounding box center [575, 326] width 202 height 23
click at [773, 343] on div "Products must match: all conditions any condition The product The product's col…" at bounding box center [590, 183] width 652 height 372
click at [783, 325] on span "Clover" at bounding box center [785, 326] width 26 height 11
click at [299, 354] on button "Add another condition" at bounding box center [318, 359] width 108 height 20
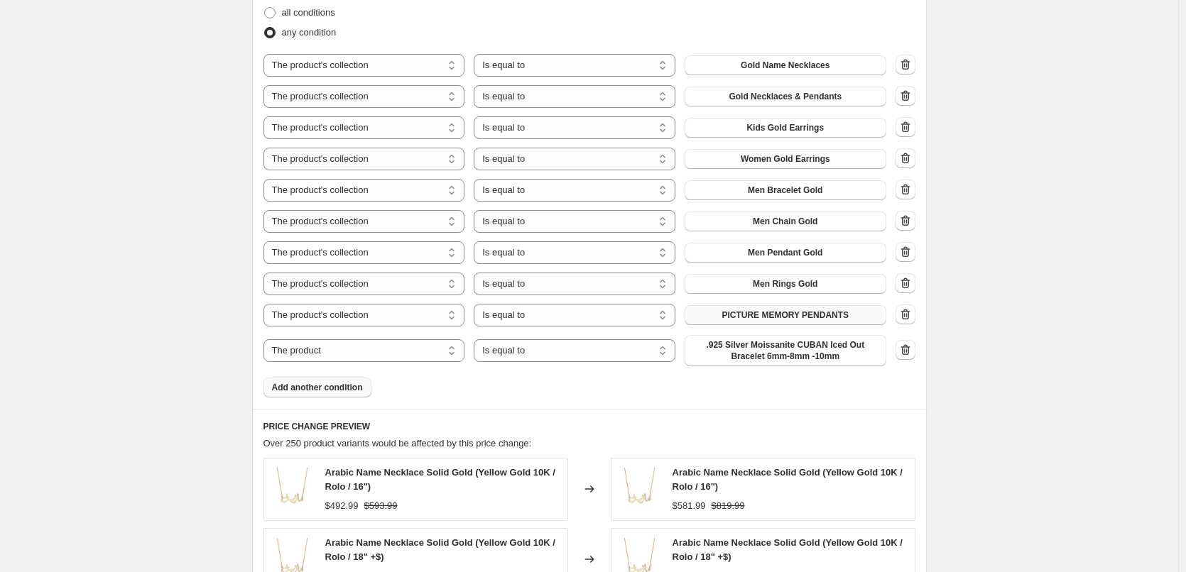
scroll to position [1033, 0]
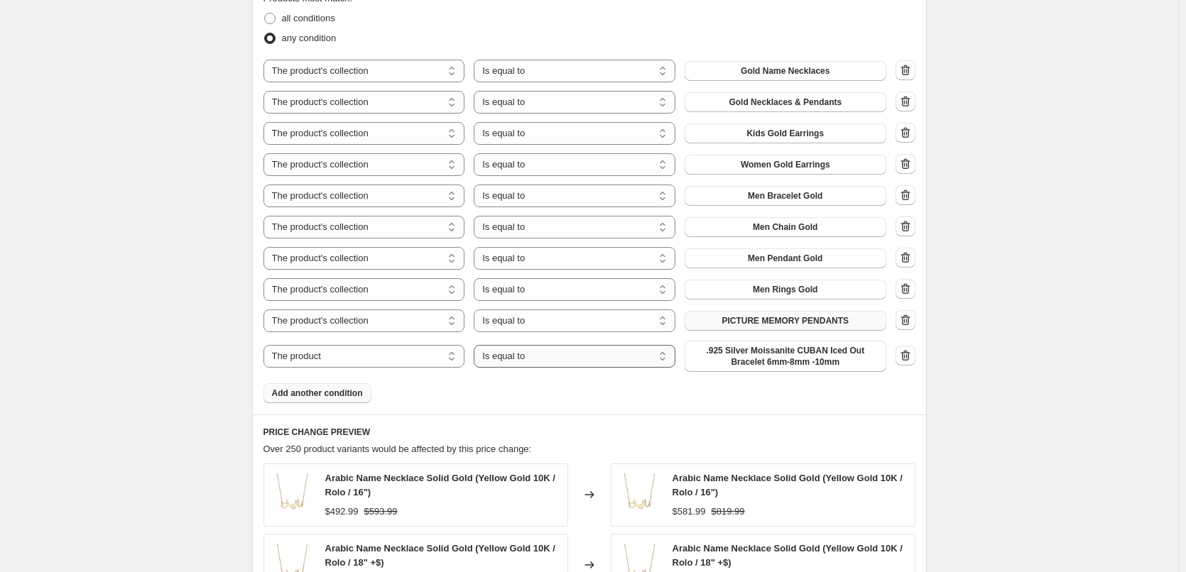
click at [529, 359] on select "Is equal to Is not equal to" at bounding box center [575, 356] width 202 height 23
click at [477, 345] on select "Is equal to Is not equal to" at bounding box center [575, 356] width 202 height 23
click at [368, 362] on select "The product The product's collection The product's tag The product's vendor The…" at bounding box center [365, 356] width 202 height 23
select select "collection"
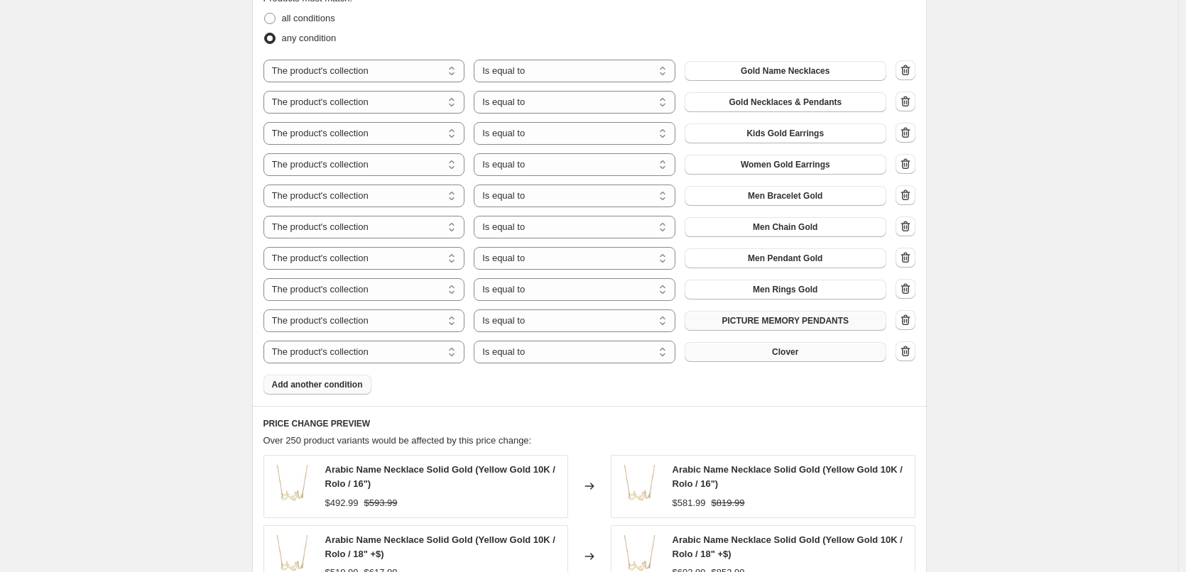
click at [737, 354] on button "Clover" at bounding box center [786, 352] width 202 height 20
click at [356, 393] on button "Add another condition" at bounding box center [318, 385] width 108 height 20
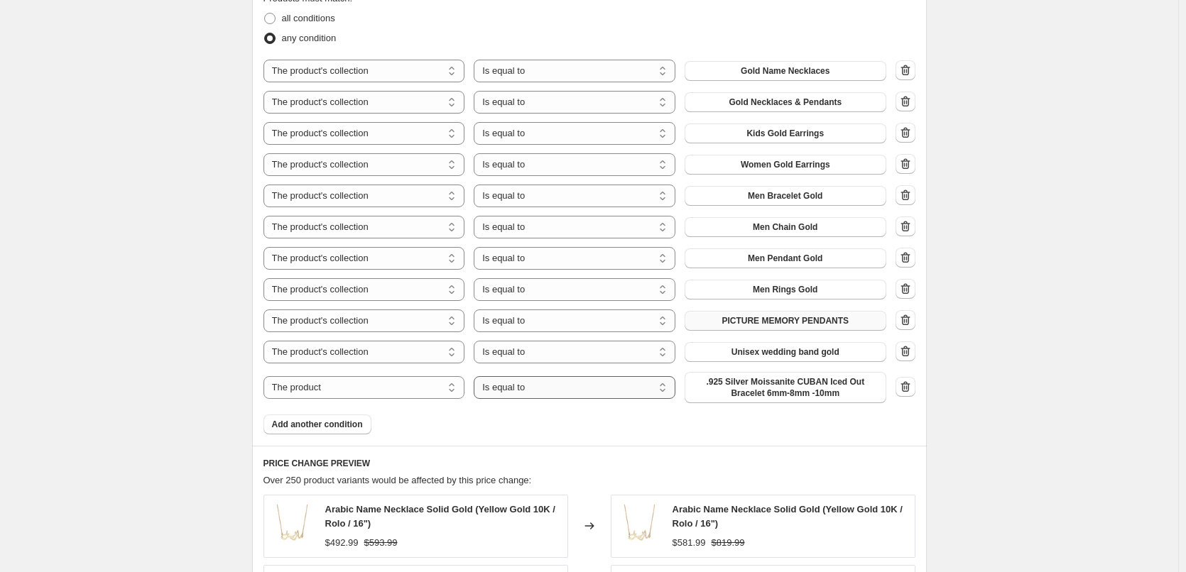
click at [547, 396] on select "Is equal to Is not equal to" at bounding box center [575, 387] width 202 height 23
click at [398, 389] on select "The product The product's collection The product's tag The product's vendor The…" at bounding box center [365, 387] width 202 height 23
select select "collection"
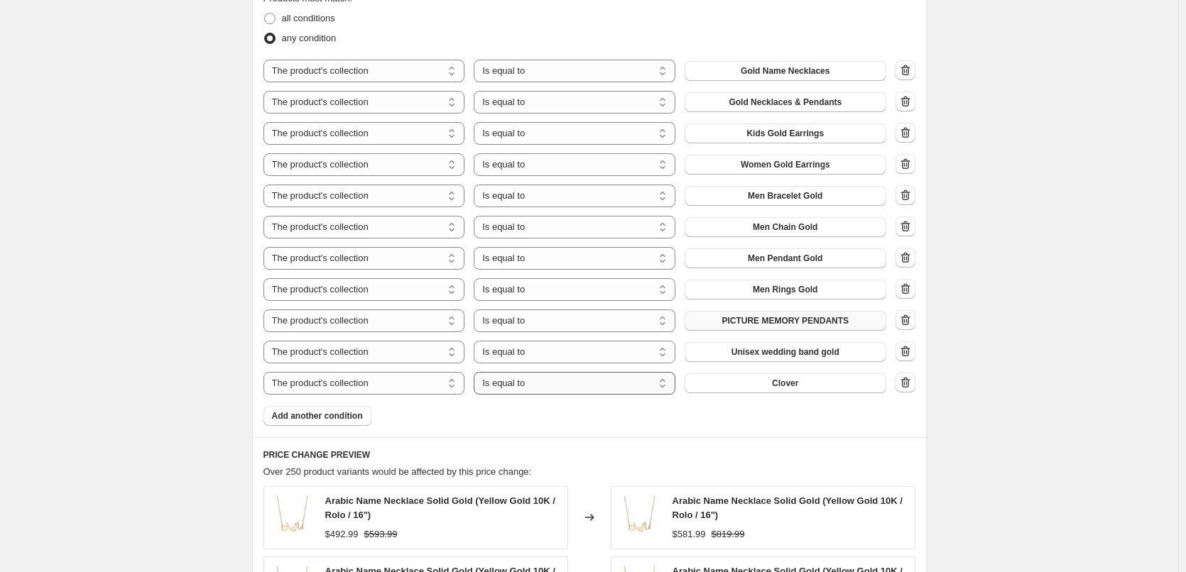
click at [567, 384] on select "Is equal to Is not equal to" at bounding box center [575, 383] width 202 height 23
click at [477, 372] on select "Is equal to Is not equal to" at bounding box center [575, 383] width 202 height 23
click at [750, 382] on button "Clover" at bounding box center [786, 384] width 202 height 20
click at [831, 103] on span "Gold Necklaces & Pendants" at bounding box center [785, 102] width 113 height 11
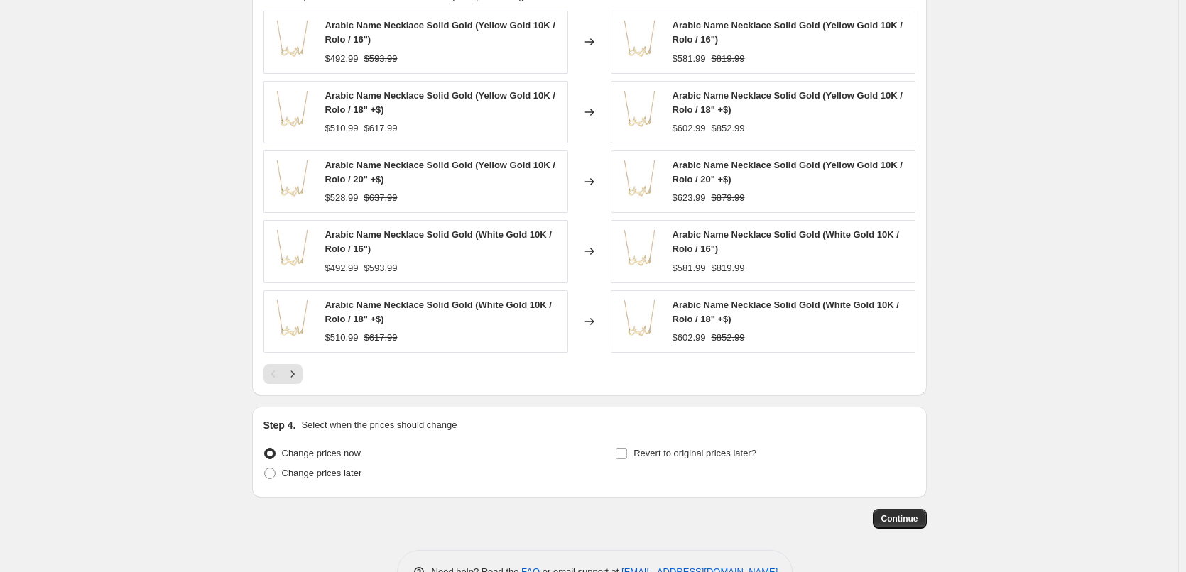
scroll to position [1553, 0]
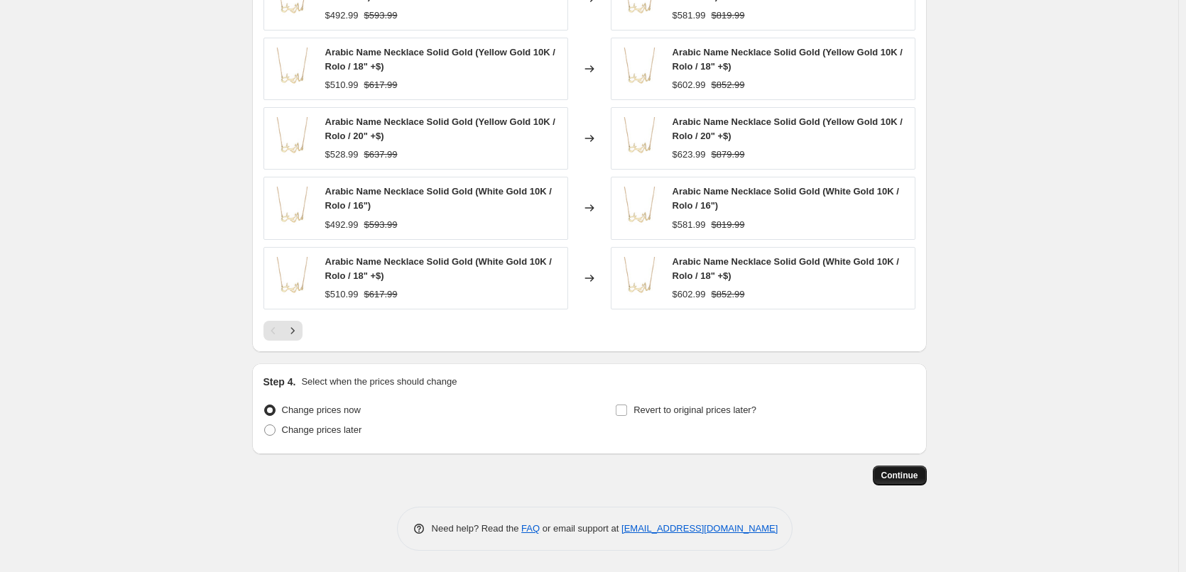
click at [904, 470] on button "Continue" at bounding box center [900, 476] width 54 height 20
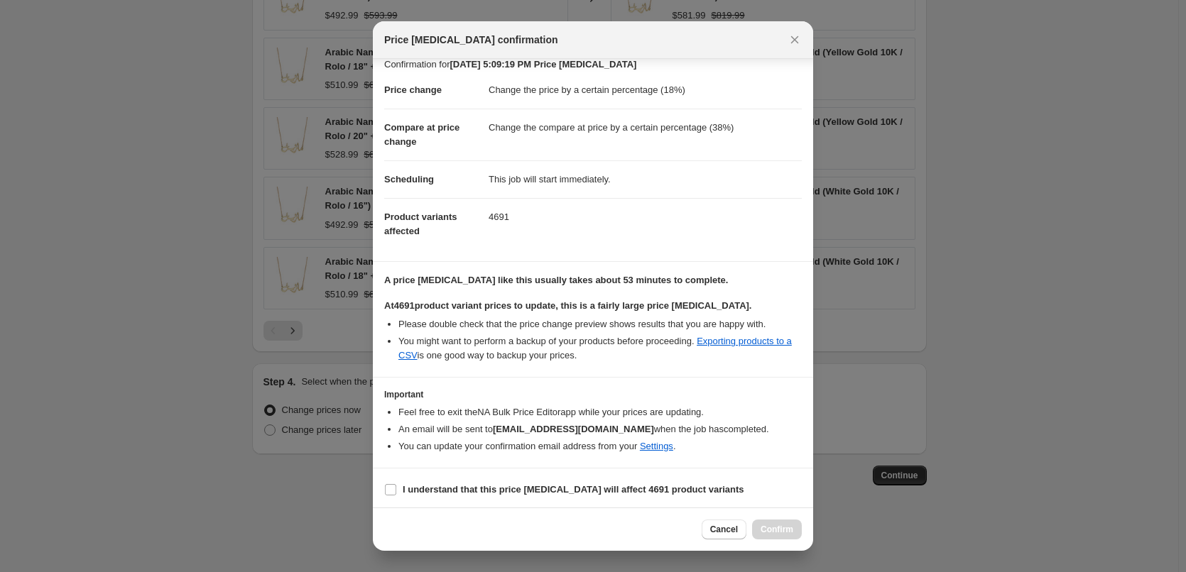
scroll to position [16, 0]
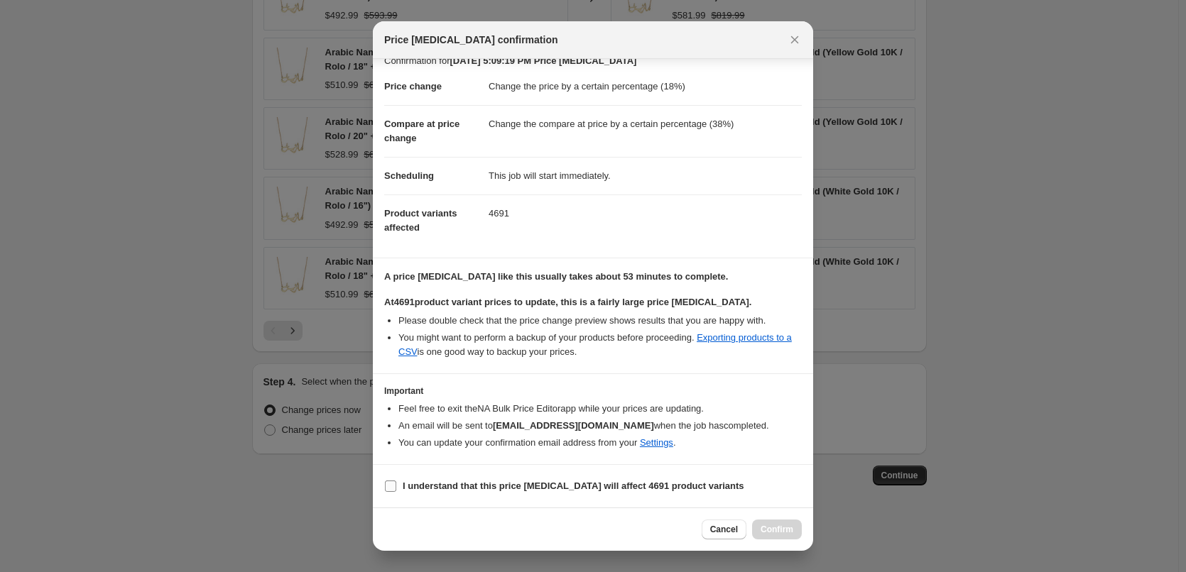
click at [402, 490] on label "I understand that this price [MEDICAL_DATA] will affect 4691 product variants" at bounding box center [564, 487] width 360 height 20
click at [396, 490] on input "I understand that this price [MEDICAL_DATA] will affect 4691 product variants" at bounding box center [390, 486] width 11 height 11
checkbox input "true"
click at [781, 531] on span "Confirm" at bounding box center [777, 529] width 33 height 11
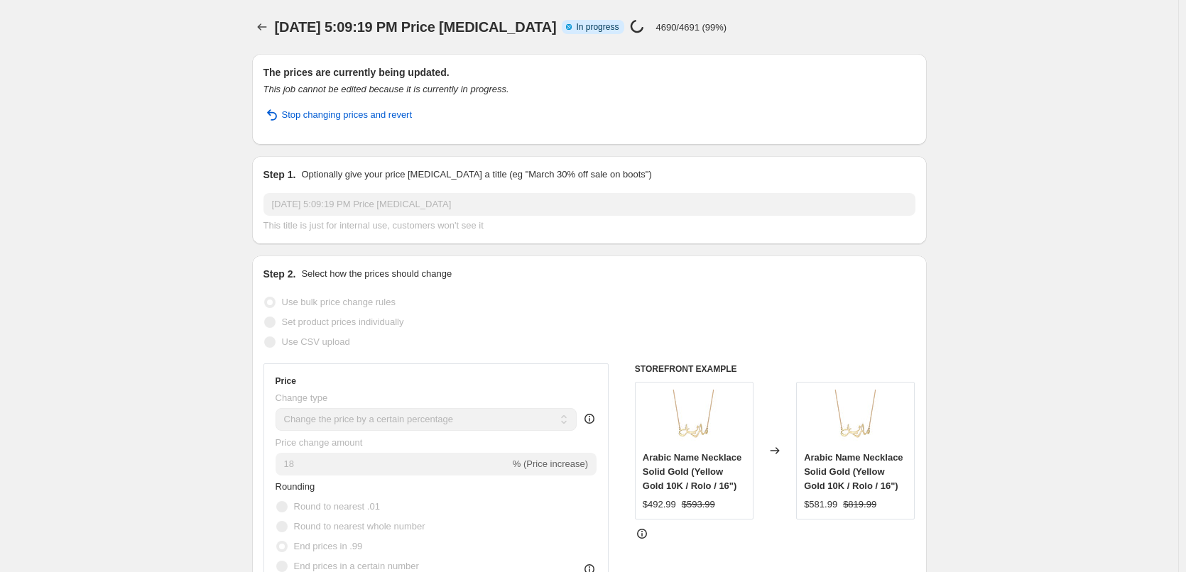
select select "percentage"
select select "collection"
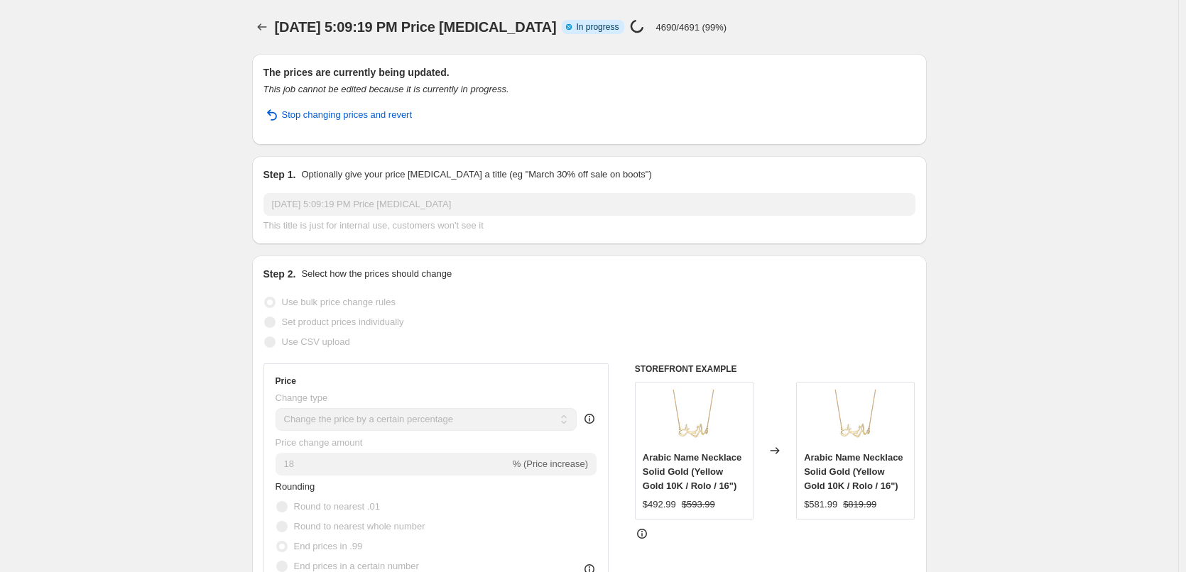
select select "collection"
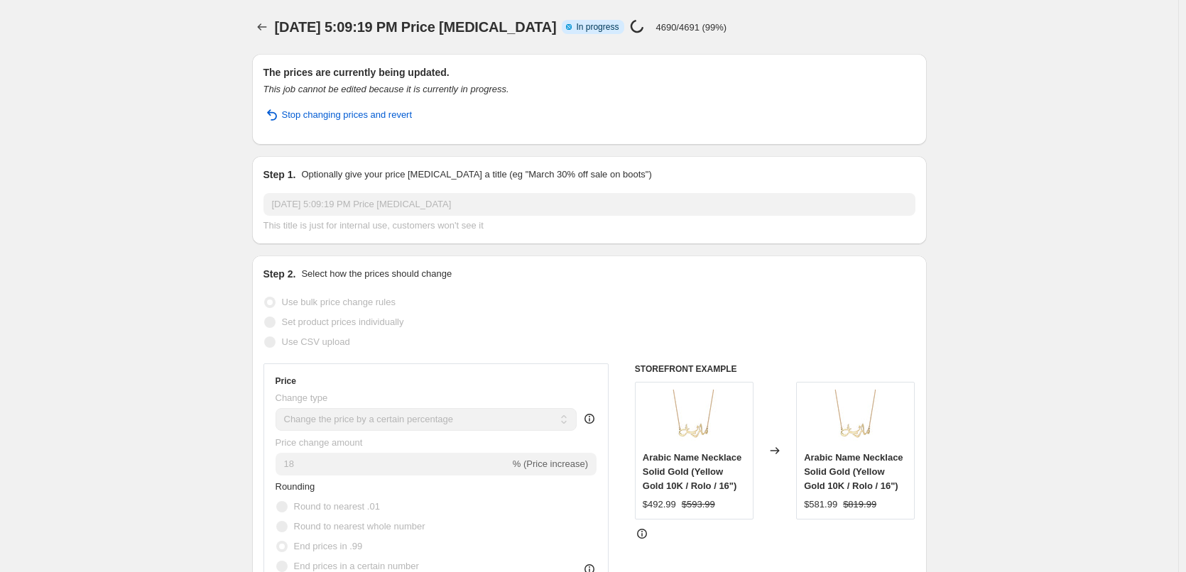
select select "collection"
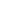
select select "percentage"
select select "collection"
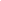
select select "collection"
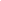
select select "collection"
